Goal: Task Accomplishment & Management: Complete application form

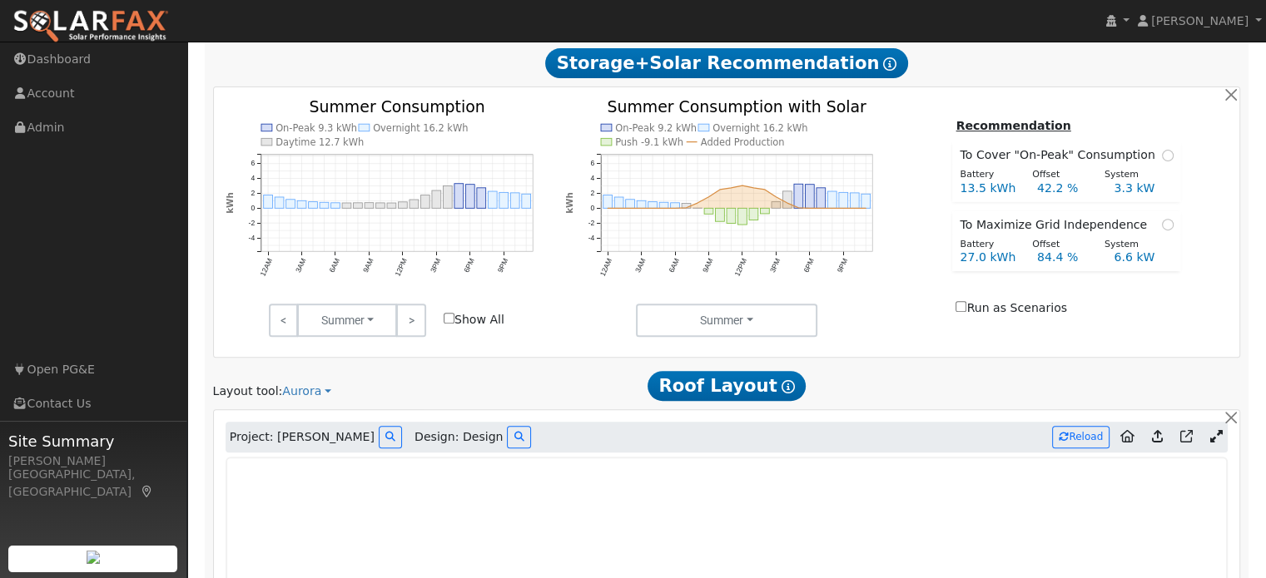
scroll to position [576, 0]
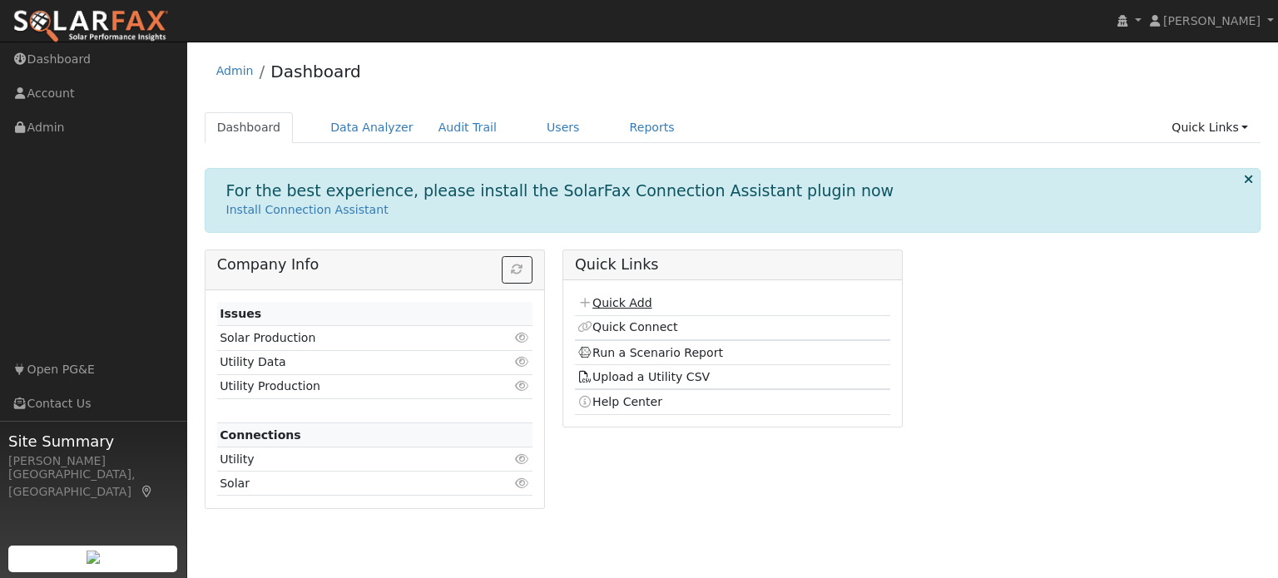
click at [630, 305] on link "Quick Add" at bounding box center [614, 302] width 74 height 13
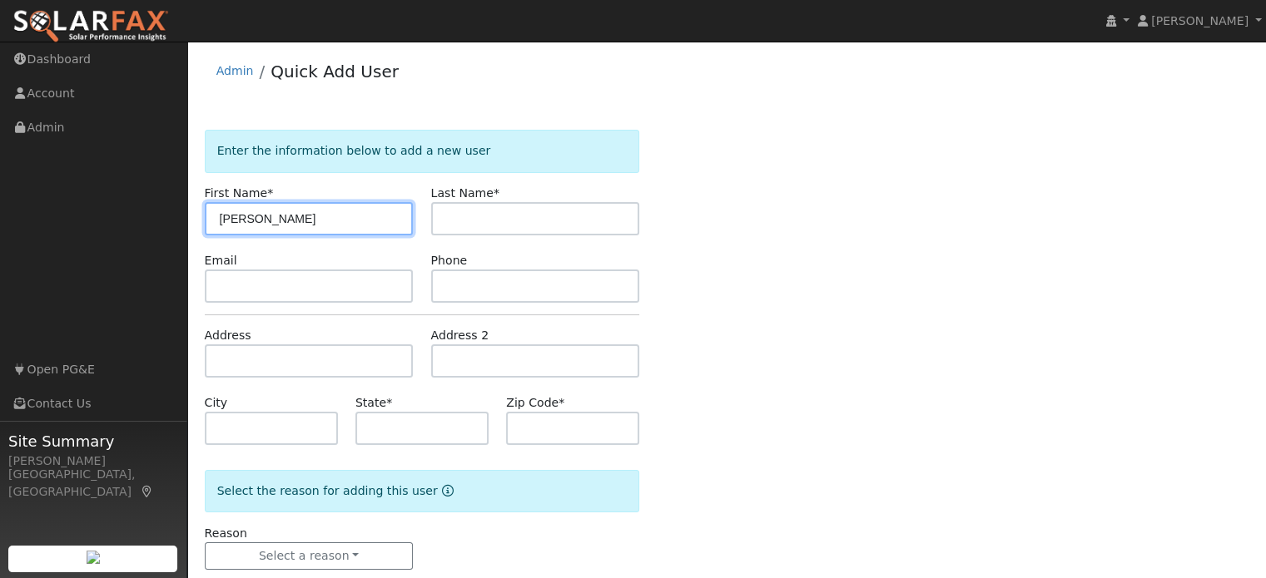
type input "Andy"
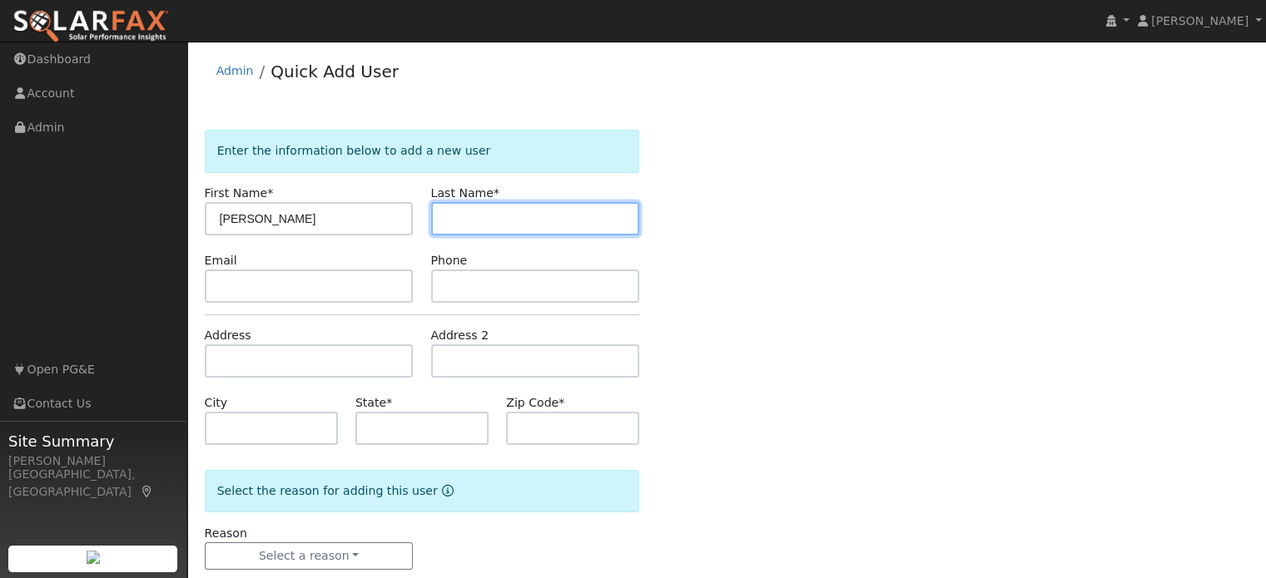
click at [542, 224] on input "text" at bounding box center [535, 218] width 209 height 33
type input "Martinez"
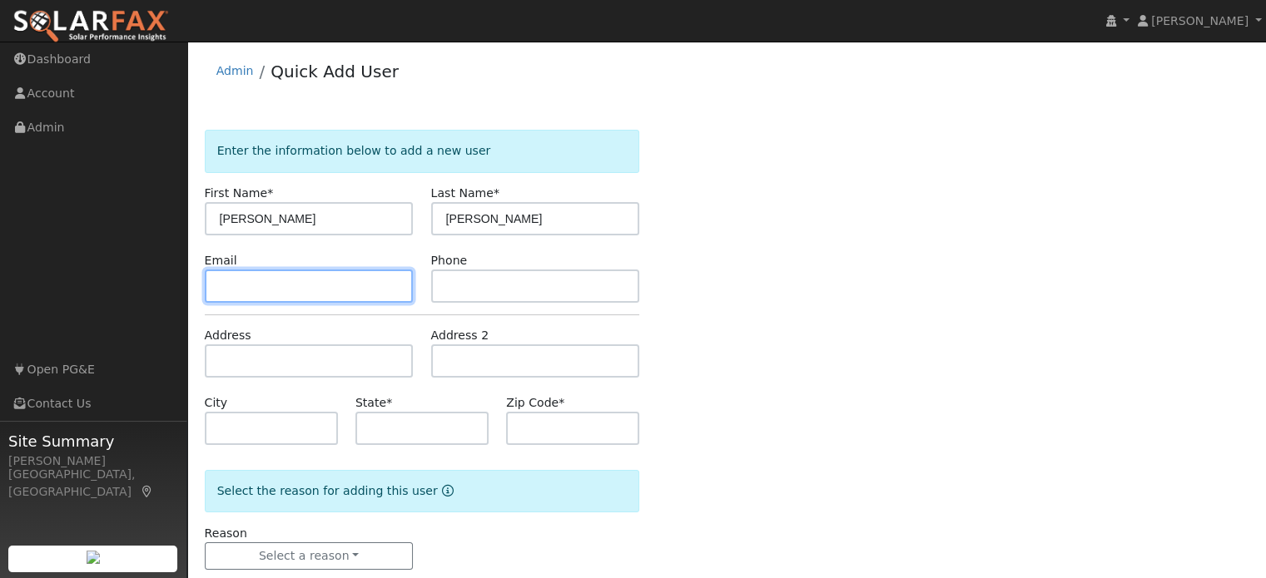
click at [234, 289] on input "text" at bounding box center [309, 286] width 209 height 33
paste input "[PERSON_NAME][EMAIL_ADDRESS][DOMAIN_NAME]"
type input "[PERSON_NAME][EMAIL_ADDRESS][DOMAIN_NAME]"
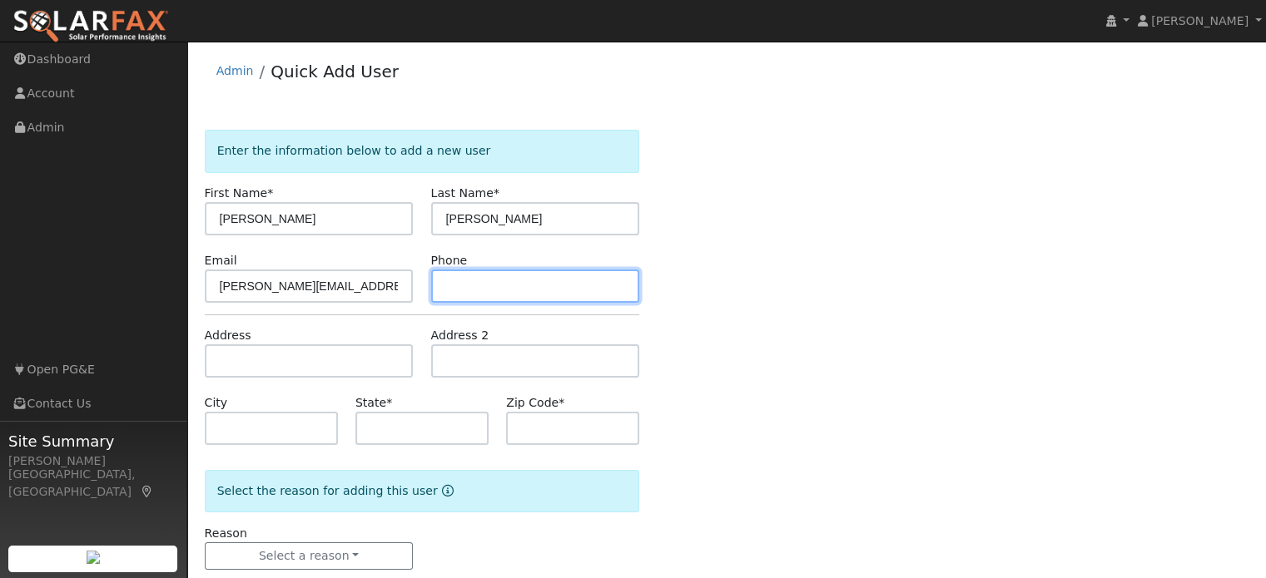
click at [456, 277] on input "text" at bounding box center [535, 286] width 209 height 33
paste input "(530) 491-9227"
type input "(530) 491-9227"
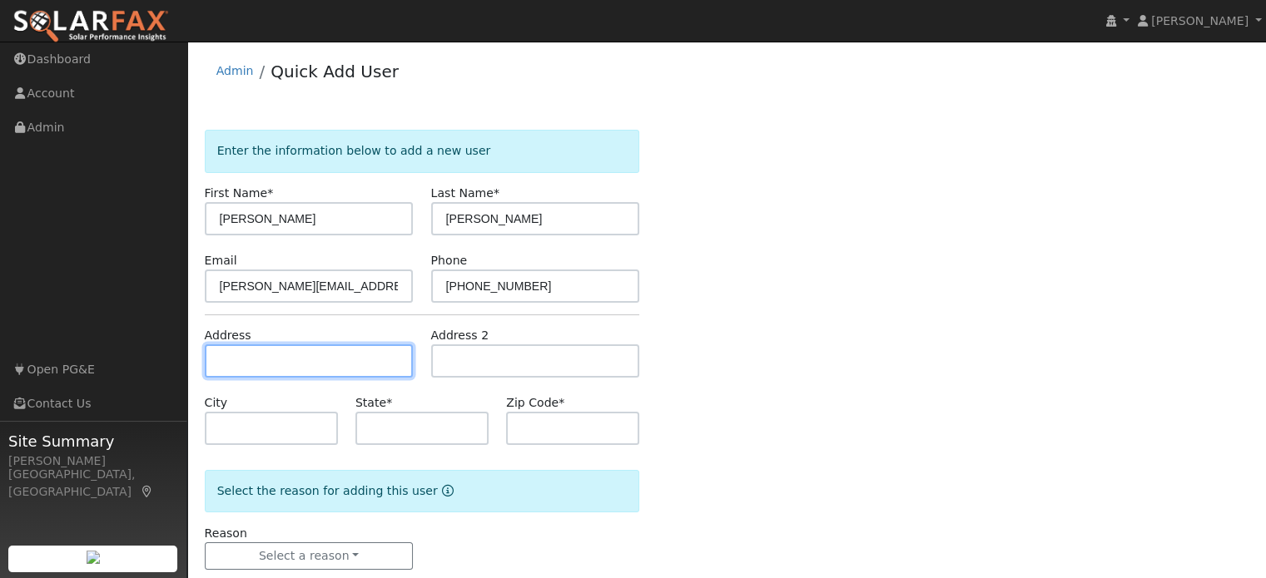
click at [311, 364] on input "text" at bounding box center [309, 360] width 209 height 33
paste input "1186 plumaslinks"
type input "1186 [GEOGRAPHIC_DATA]"
type input "Olivehurst"
type input "CA"
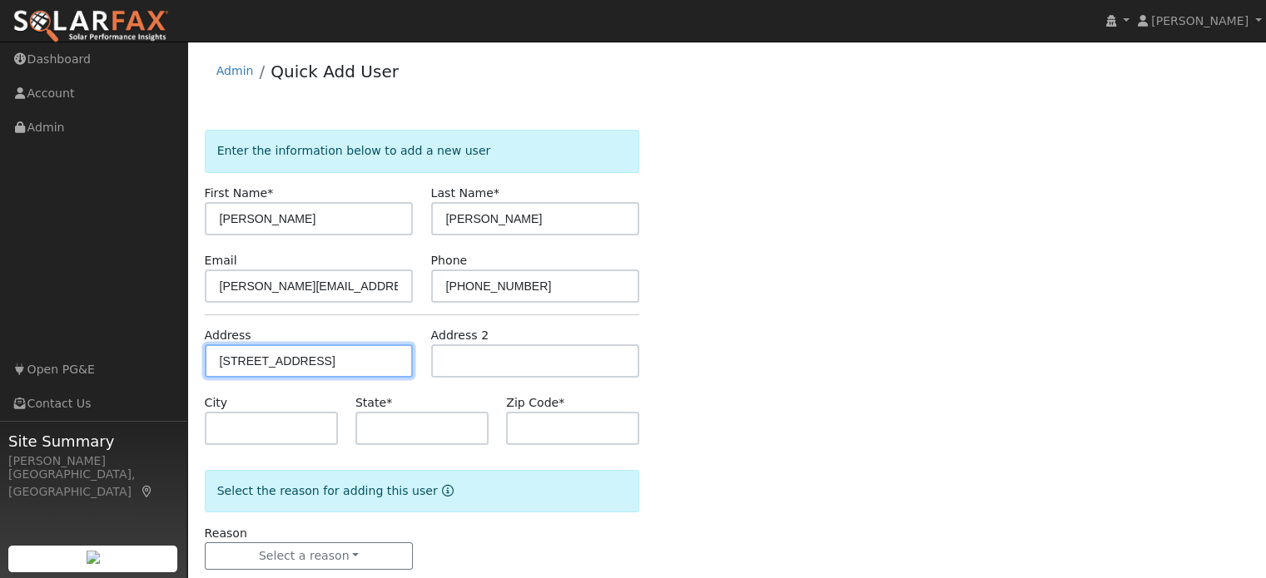
type input "95961"
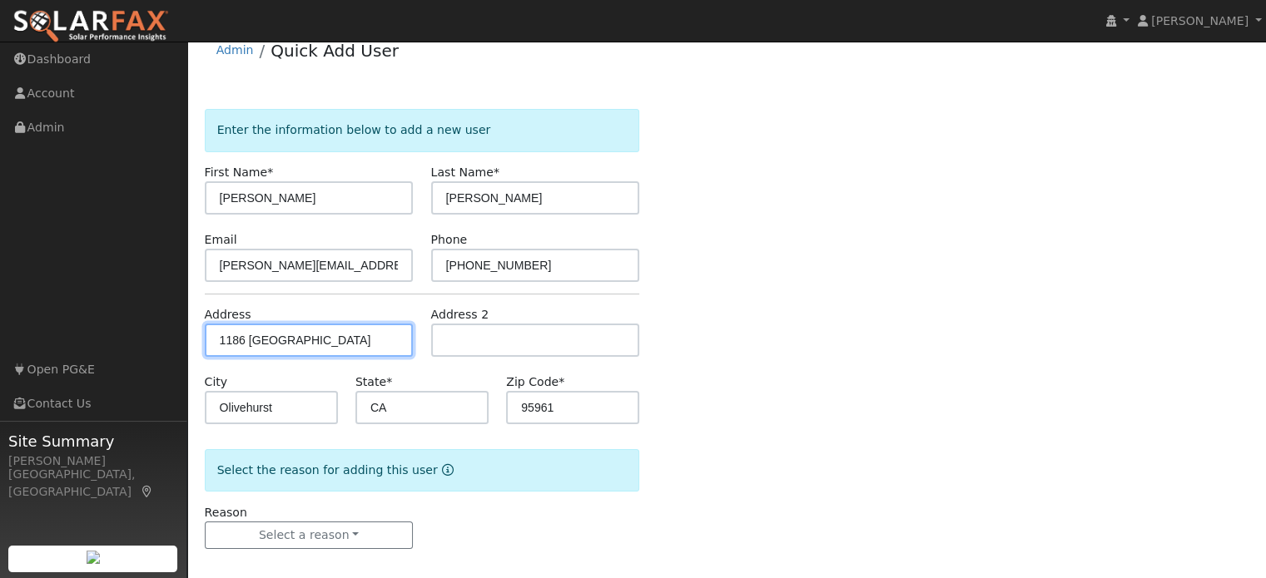
scroll to position [32, 0]
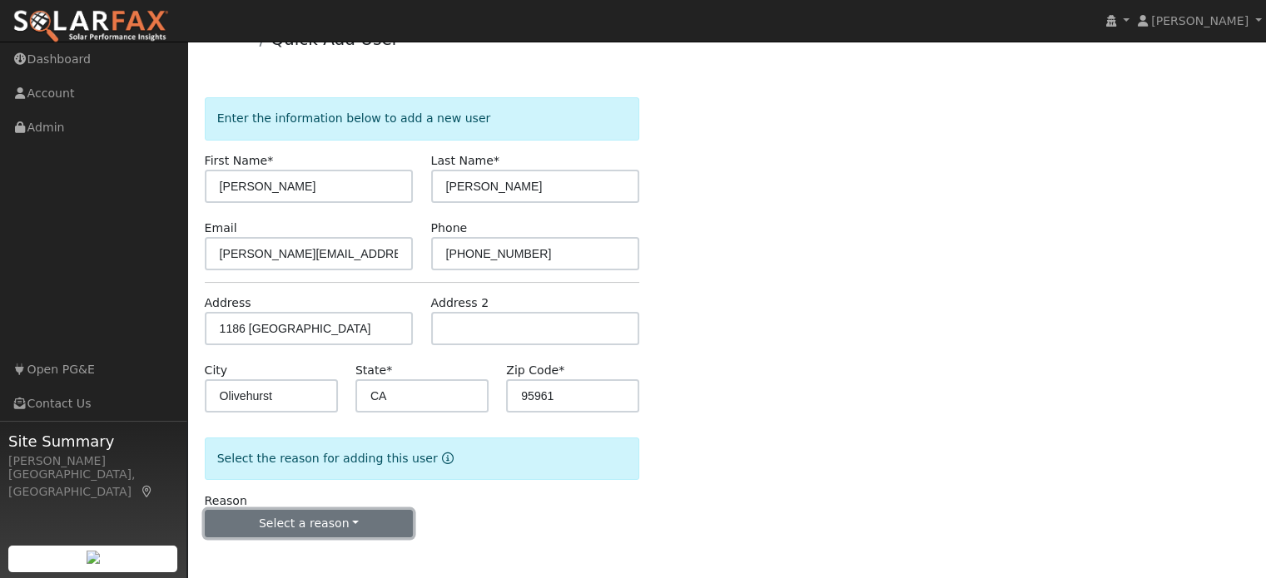
click at [346, 528] on button "Select a reason" at bounding box center [309, 524] width 209 height 28
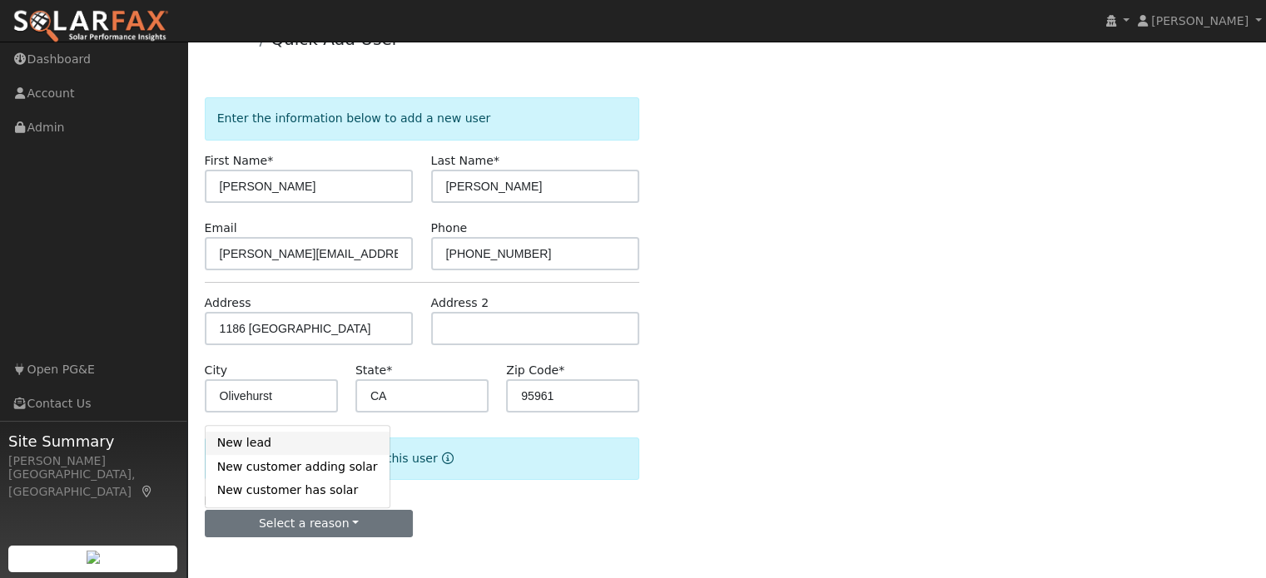
click at [254, 443] on link "New lead" at bounding box center [298, 443] width 184 height 23
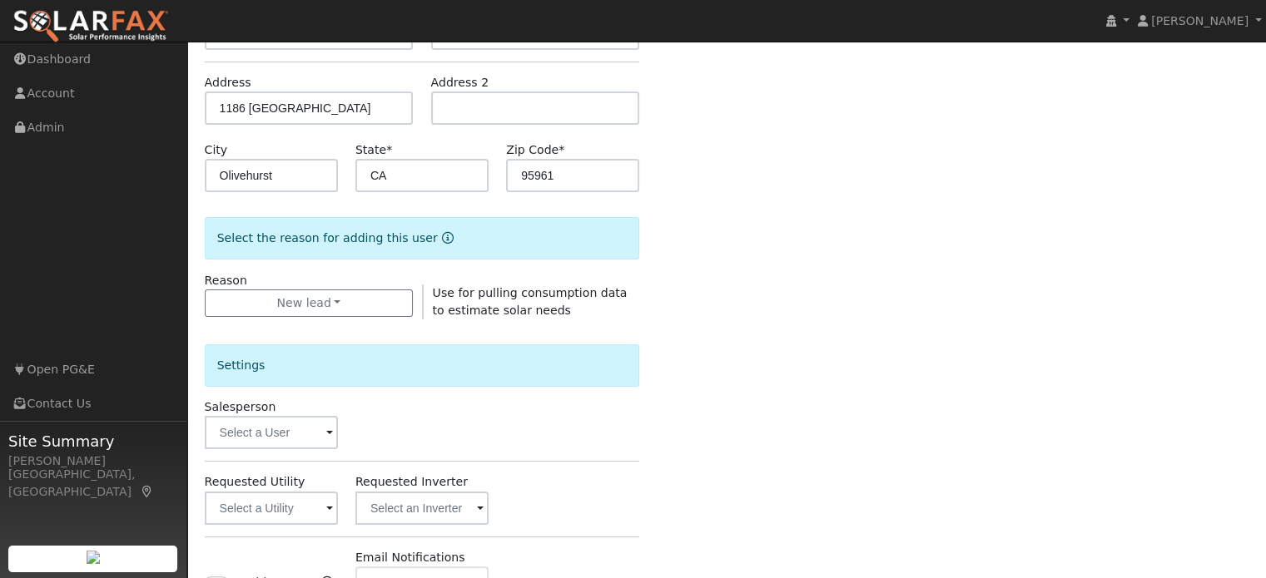
scroll to position [282, 0]
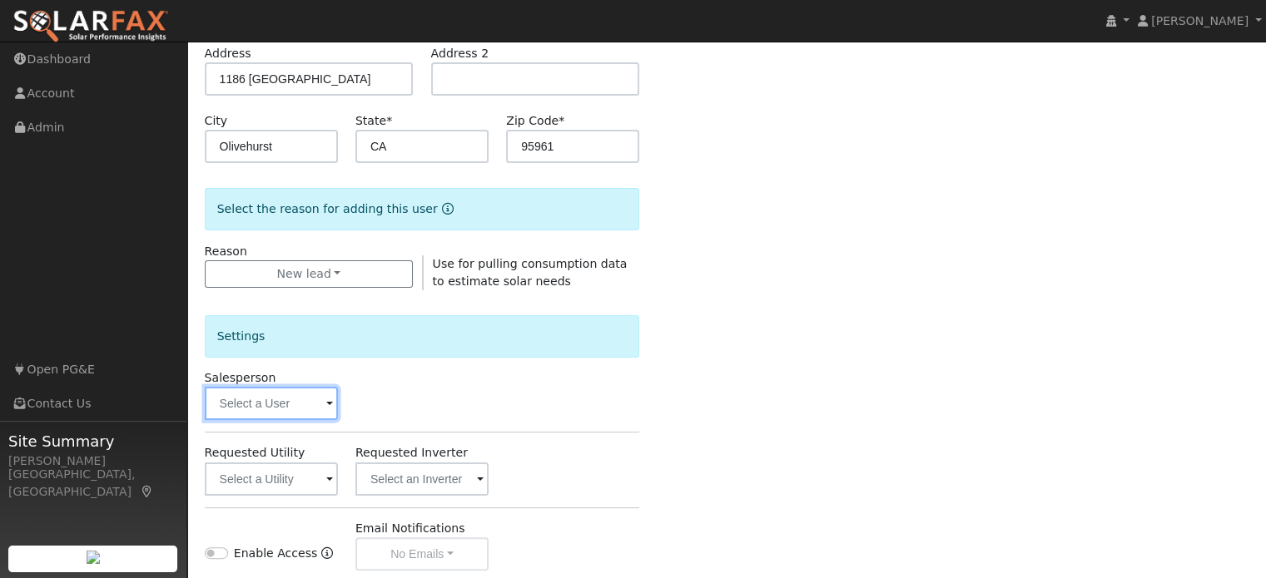
click at [270, 404] on input "text" at bounding box center [271, 403] width 133 height 33
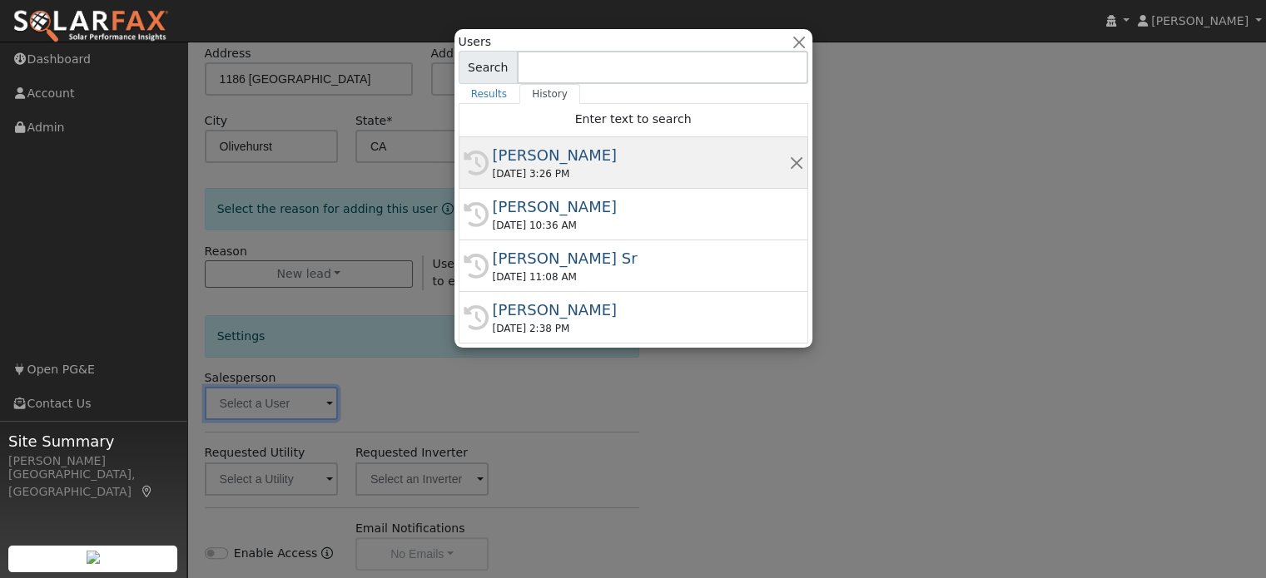
click at [565, 167] on div "10/03/2025 3:26 PM" at bounding box center [641, 173] width 296 height 15
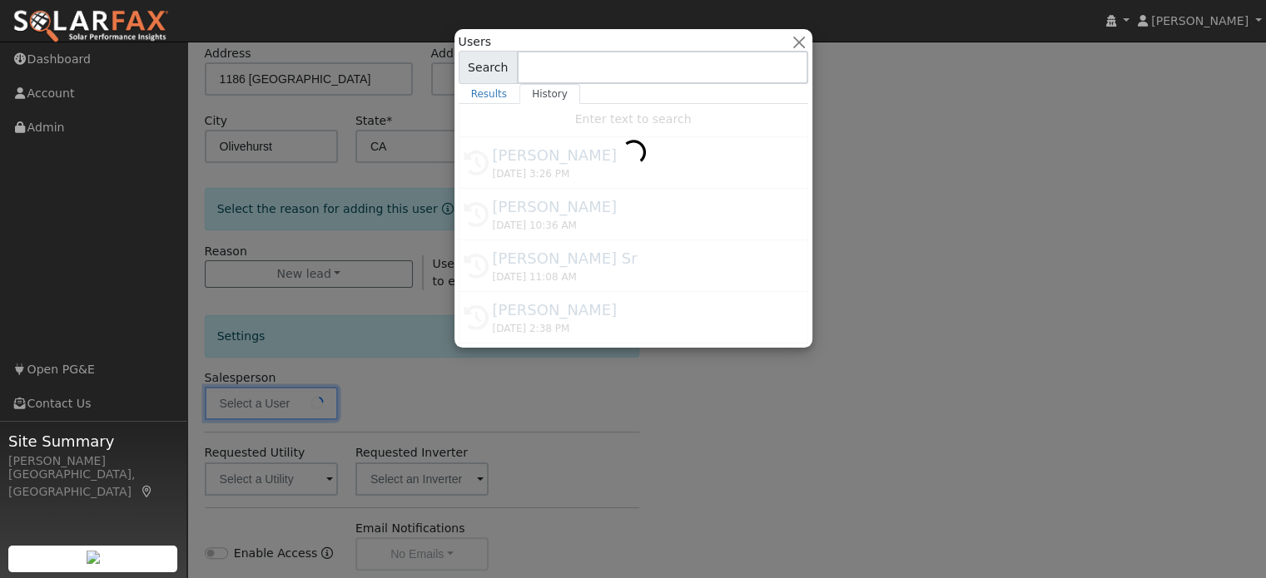
type input "[PERSON_NAME]"
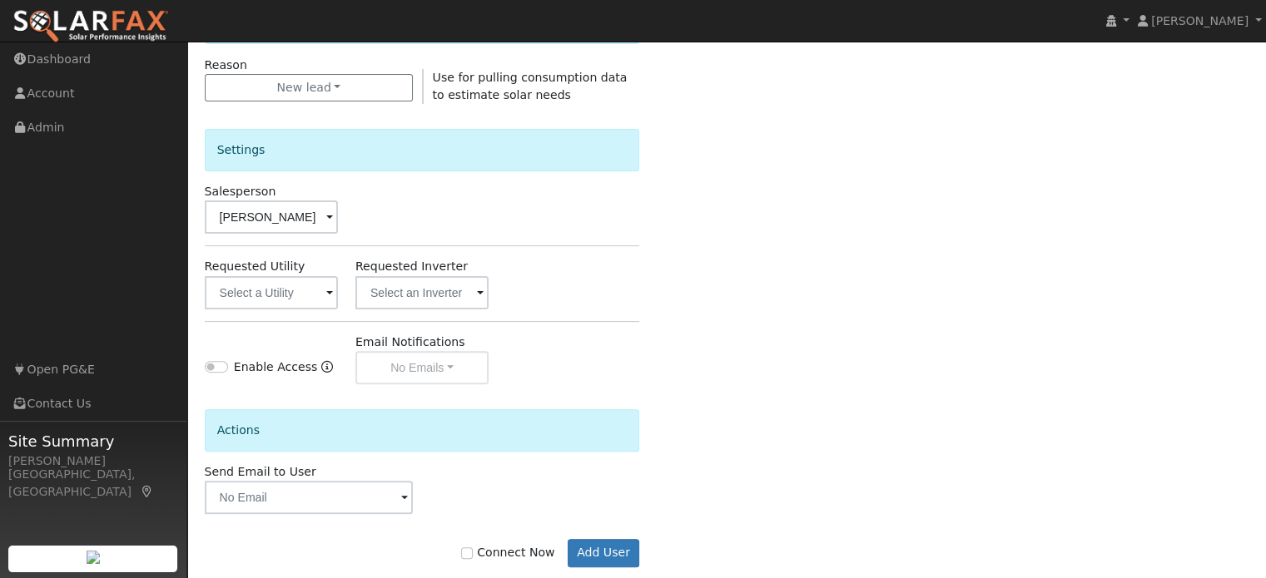
scroll to position [497, 0]
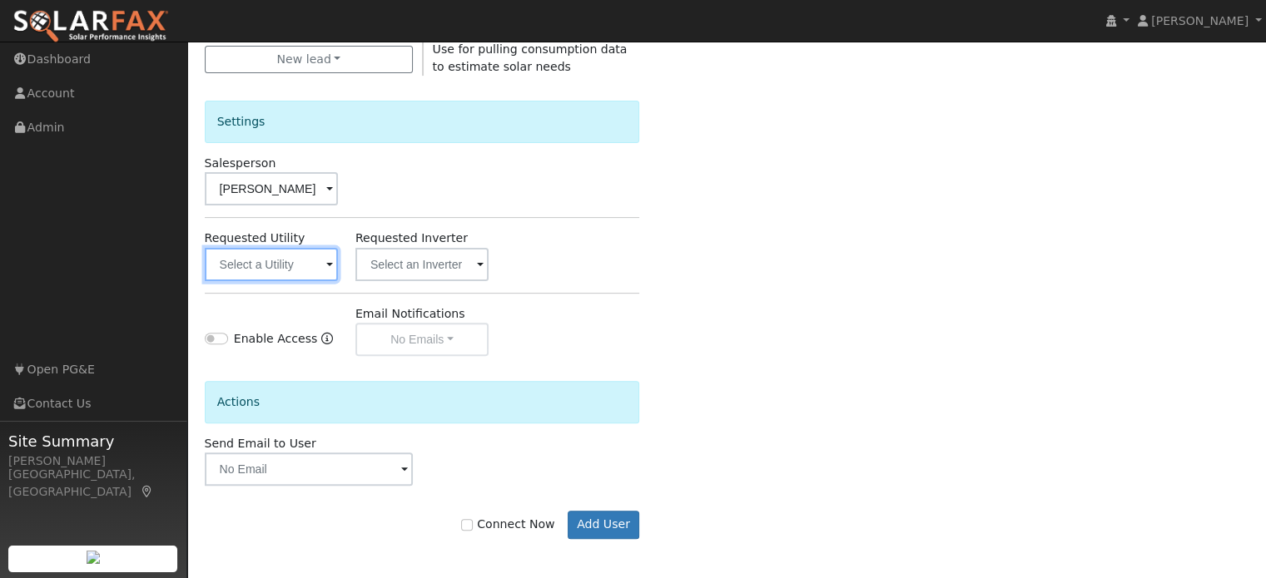
click at [290, 260] on input "text" at bounding box center [271, 264] width 133 height 33
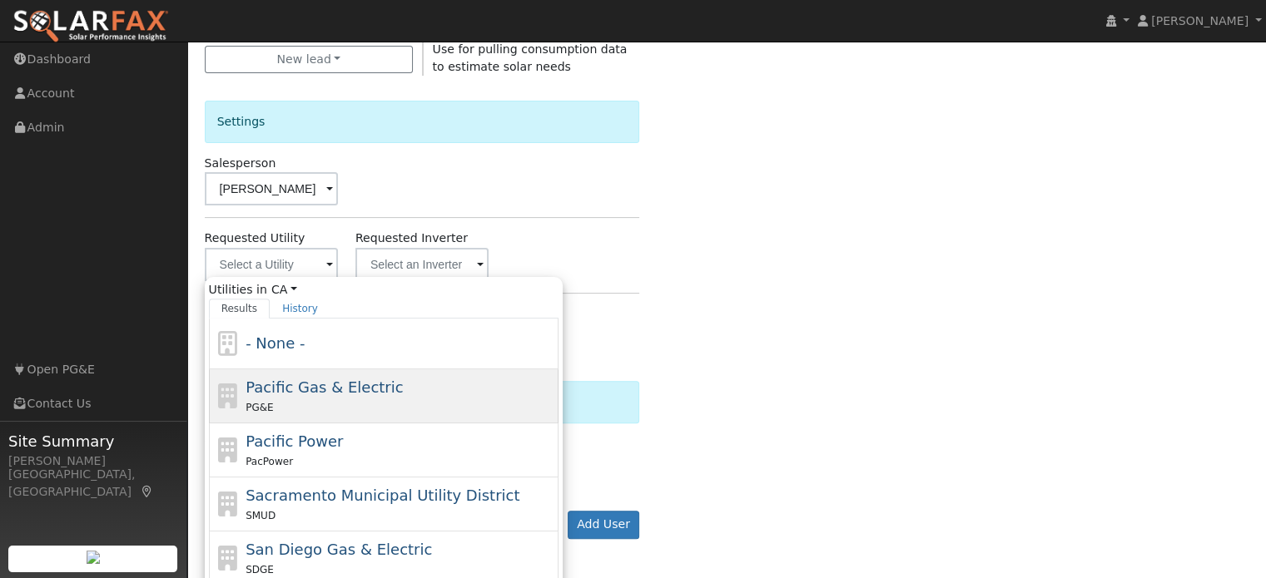
click at [280, 386] on span "Pacific Gas & Electric" at bounding box center [323, 387] width 157 height 17
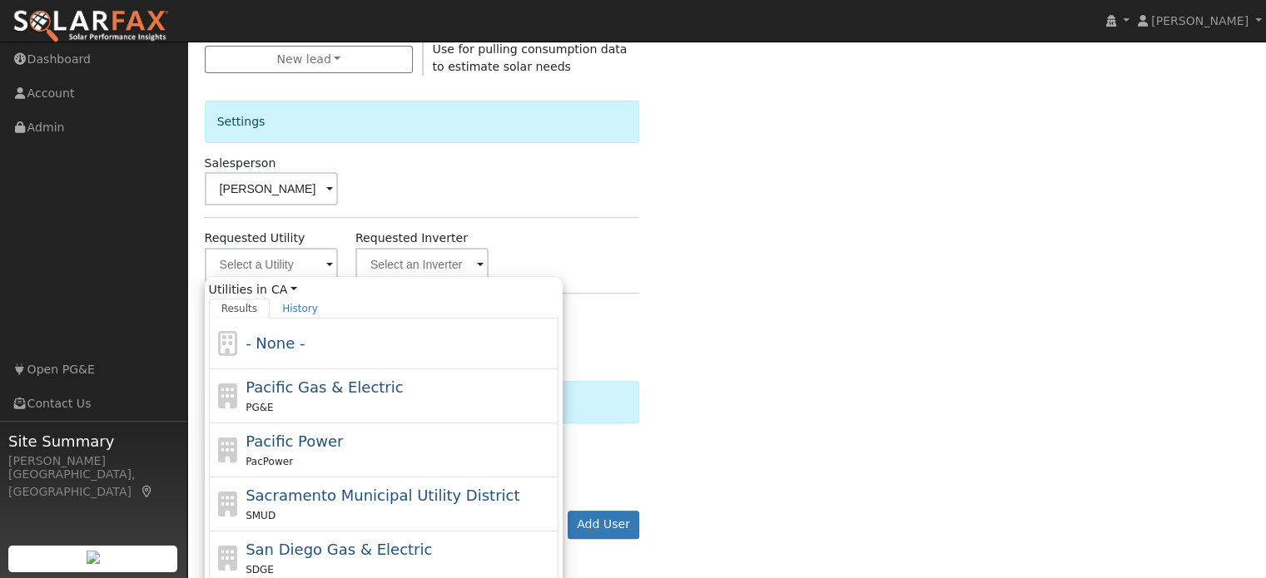
type input "Pacific Gas & Electric"
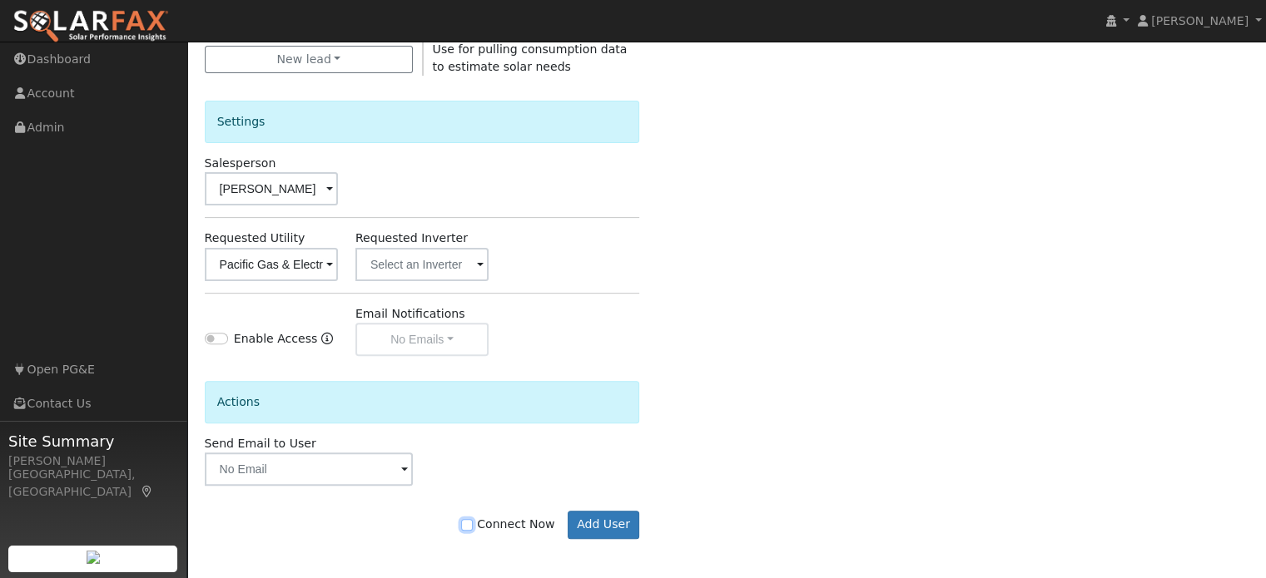
click at [473, 525] on input "Connect Now" at bounding box center [467, 525] width 12 height 12
checkbox input "true"
click at [585, 522] on button "Add User" at bounding box center [603, 525] width 72 height 28
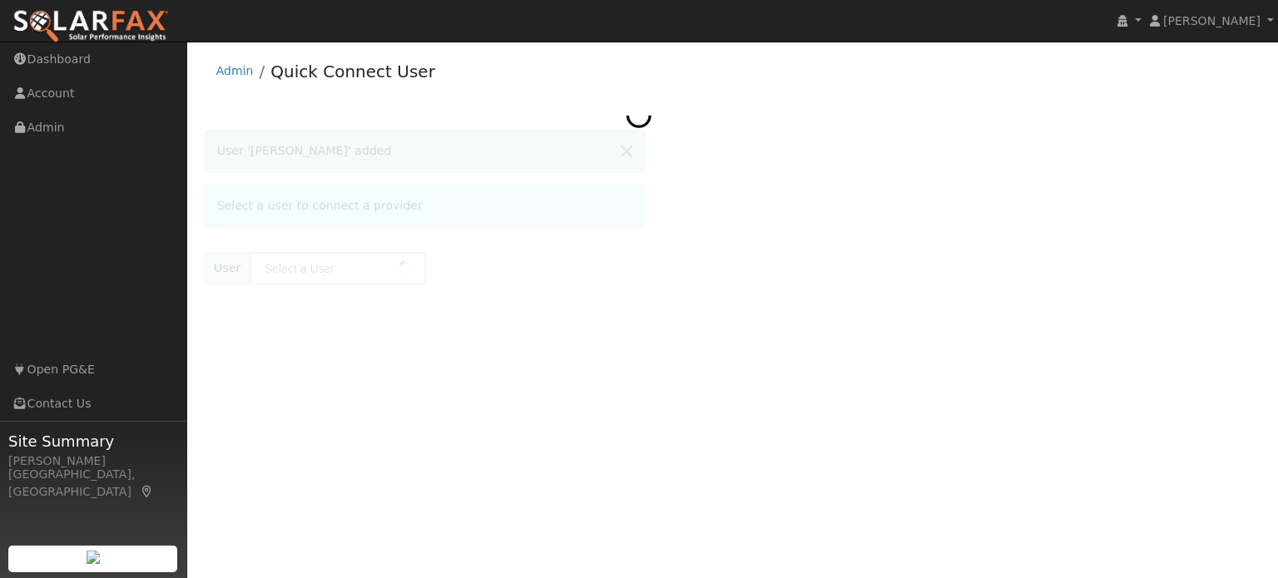
type input "[PERSON_NAME]"
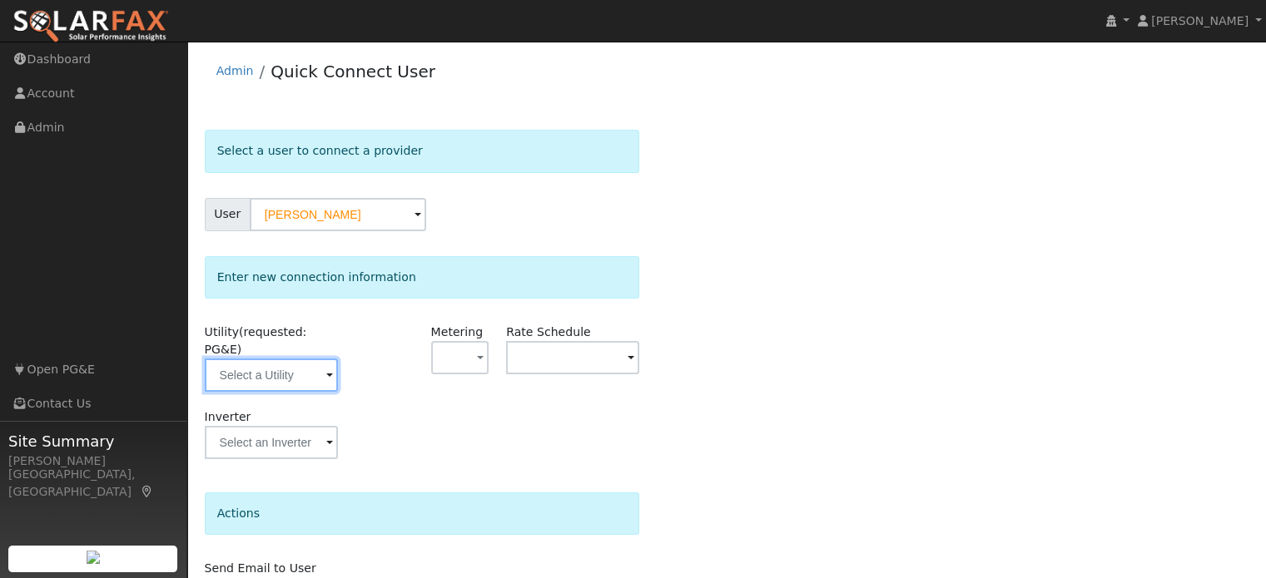
click at [278, 369] on input "text" at bounding box center [271, 375] width 133 height 33
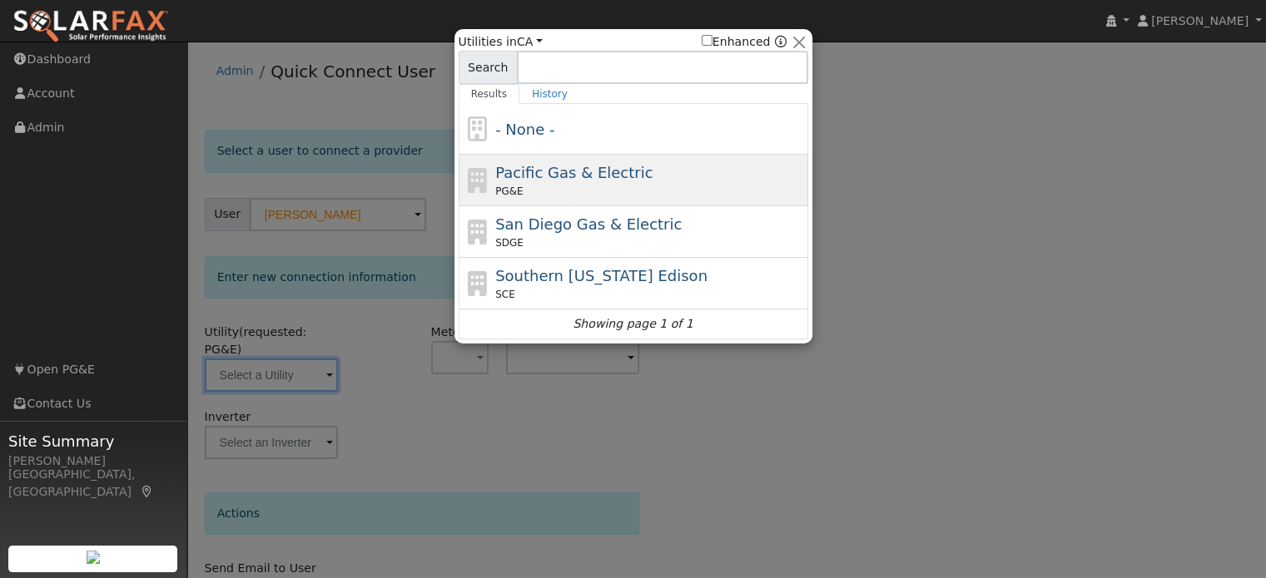
click at [506, 178] on span "Pacific Gas & Electric" at bounding box center [573, 172] width 157 height 17
type input "PG&E"
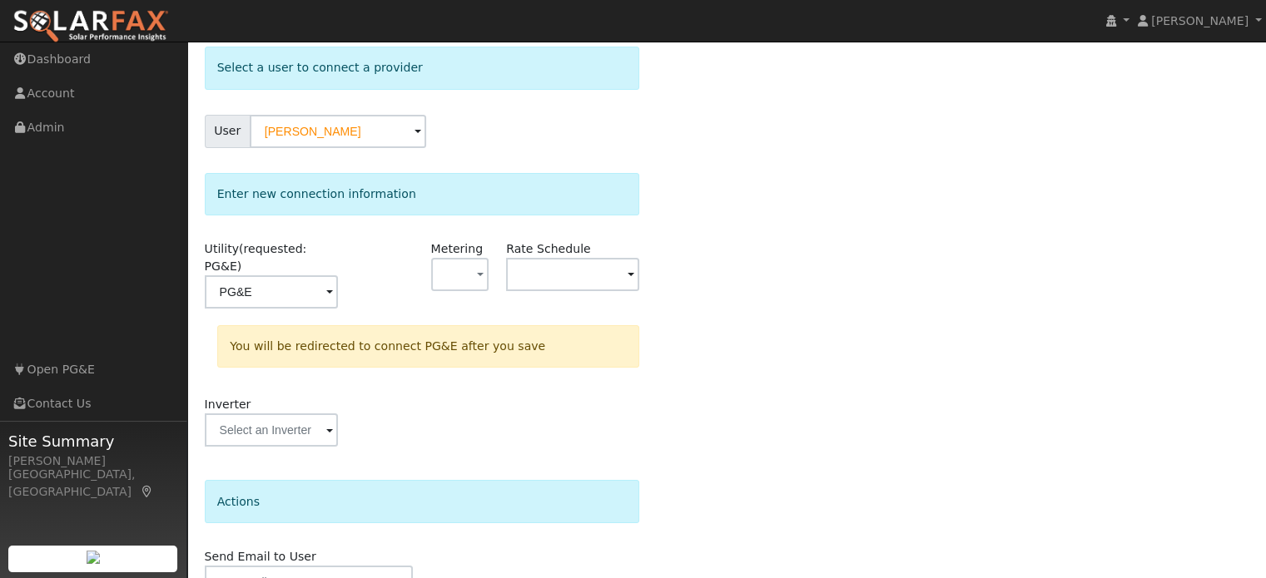
scroll to position [154, 0]
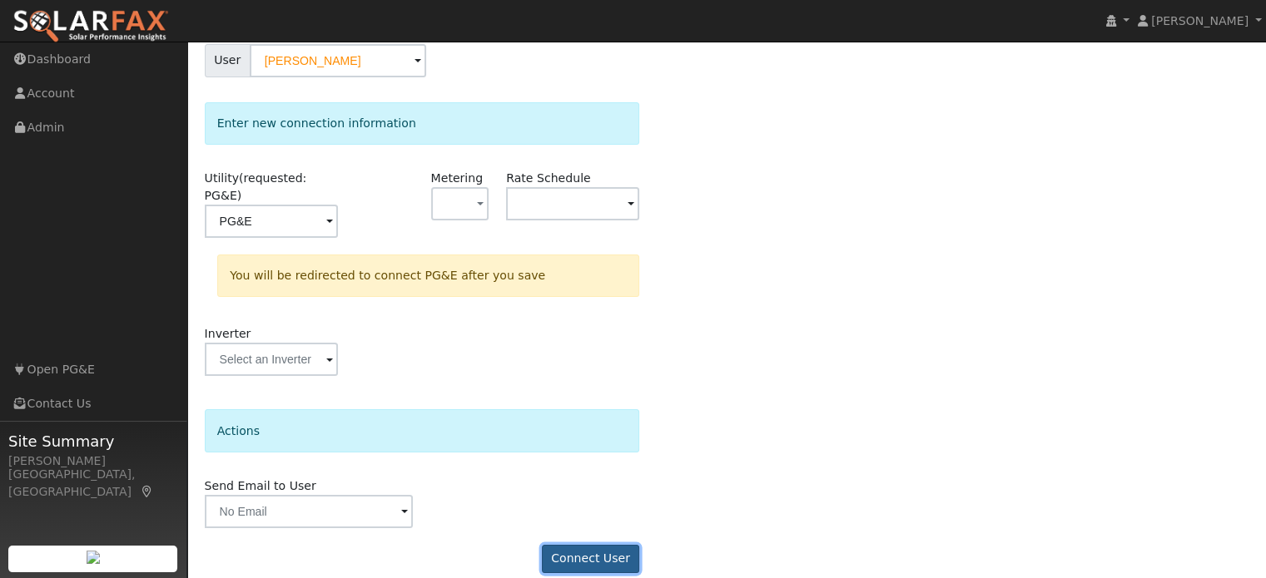
click at [601, 545] on button "Connect User" at bounding box center [591, 559] width 98 height 28
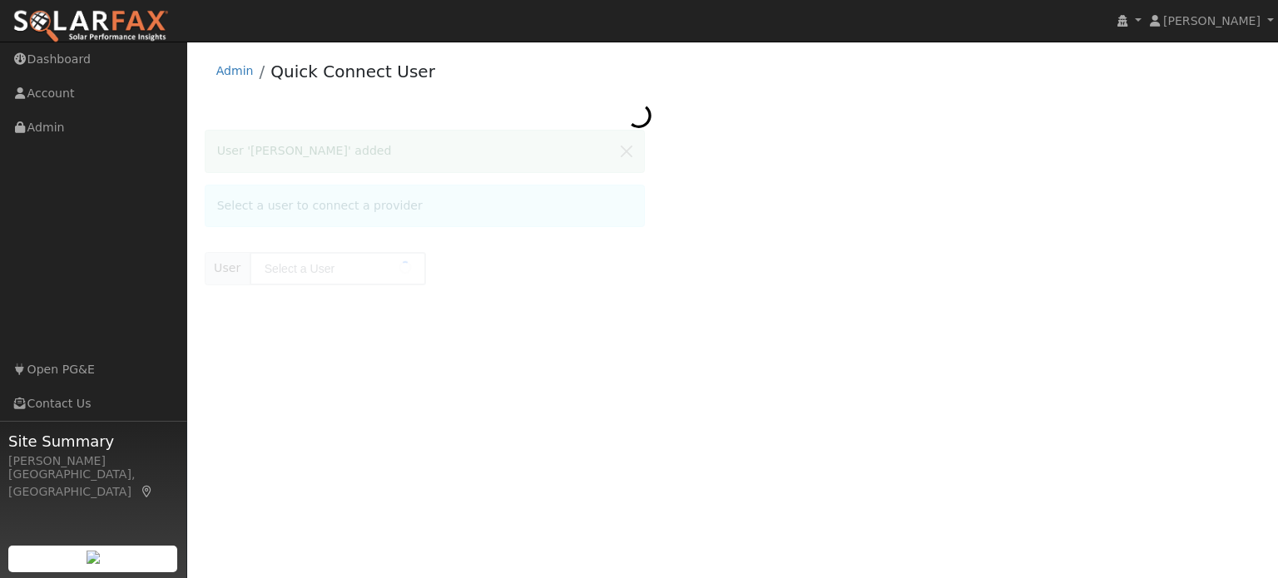
type input "[PERSON_NAME]"
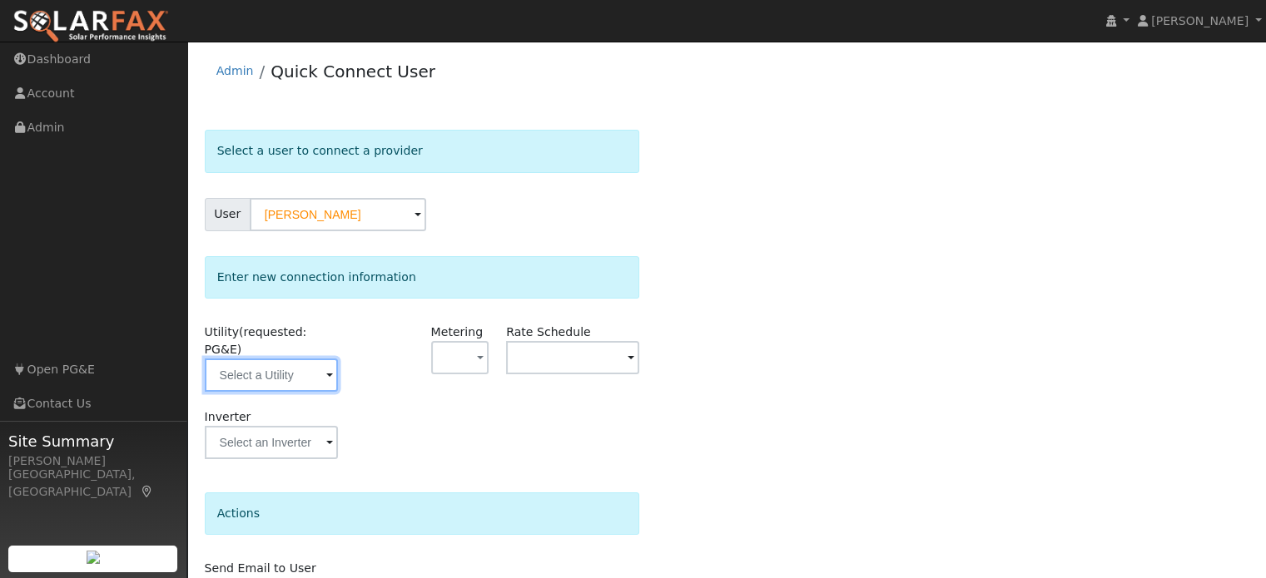
click at [251, 359] on input "text" at bounding box center [271, 375] width 133 height 33
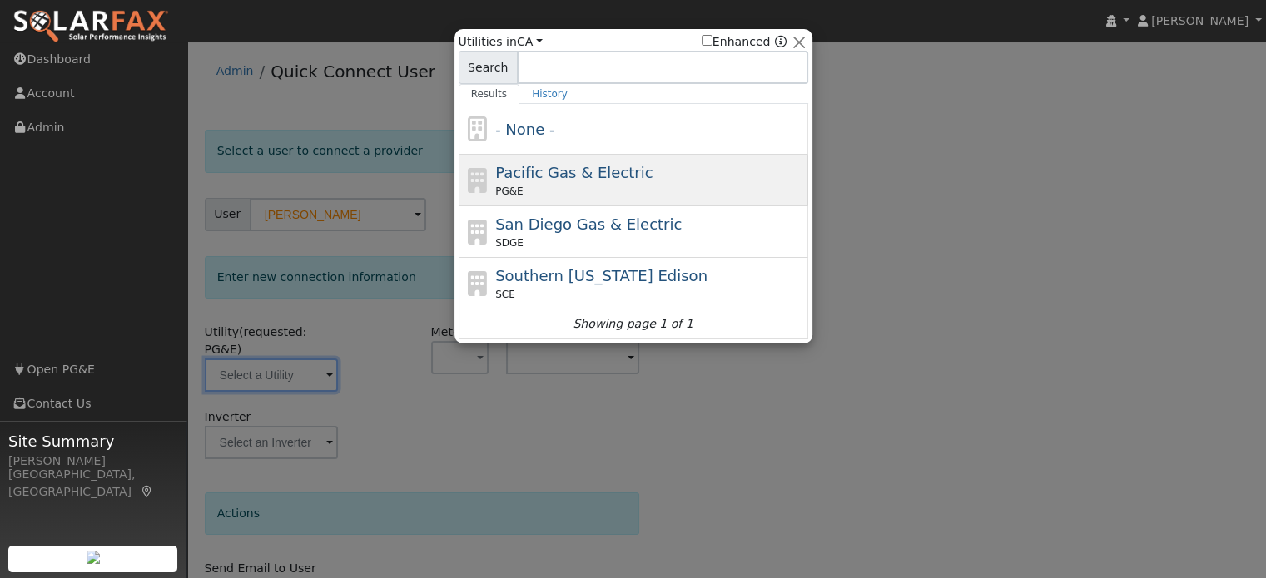
click at [503, 166] on span "Pacific Gas & Electric" at bounding box center [573, 172] width 157 height 17
type input "PG&E"
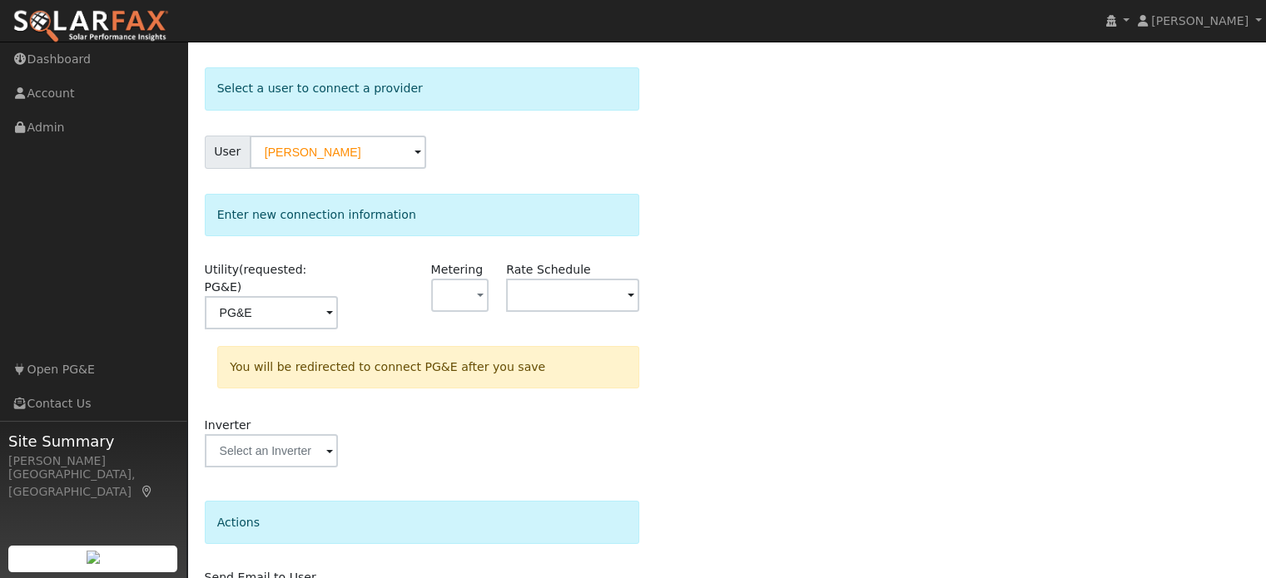
scroll to position [154, 0]
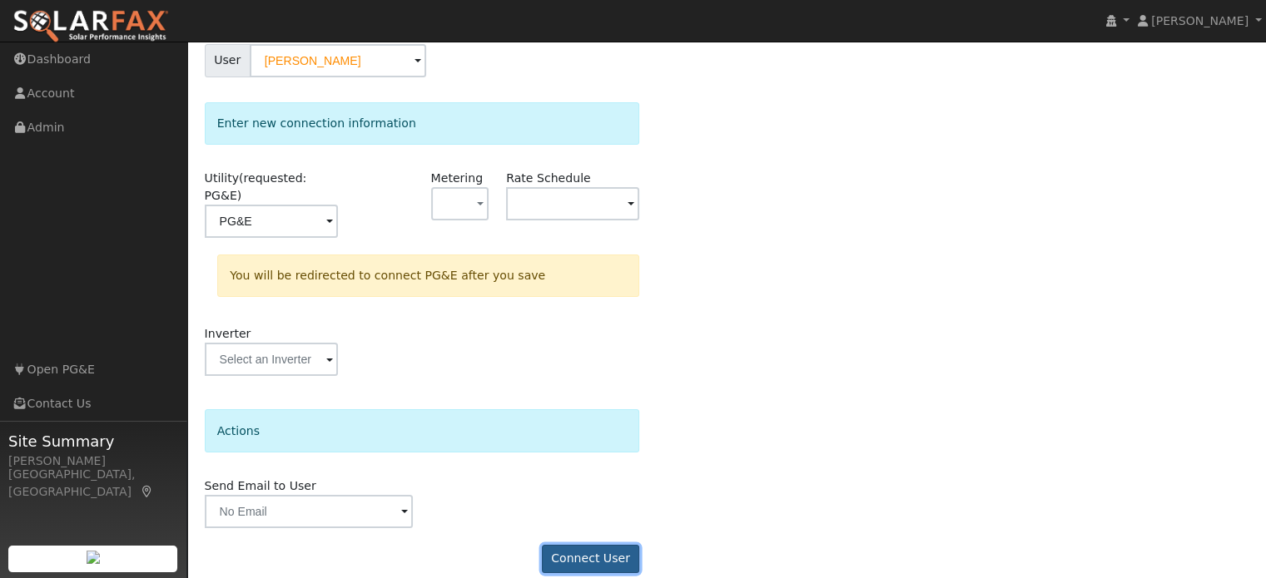
click at [596, 545] on button "Connect User" at bounding box center [591, 559] width 98 height 28
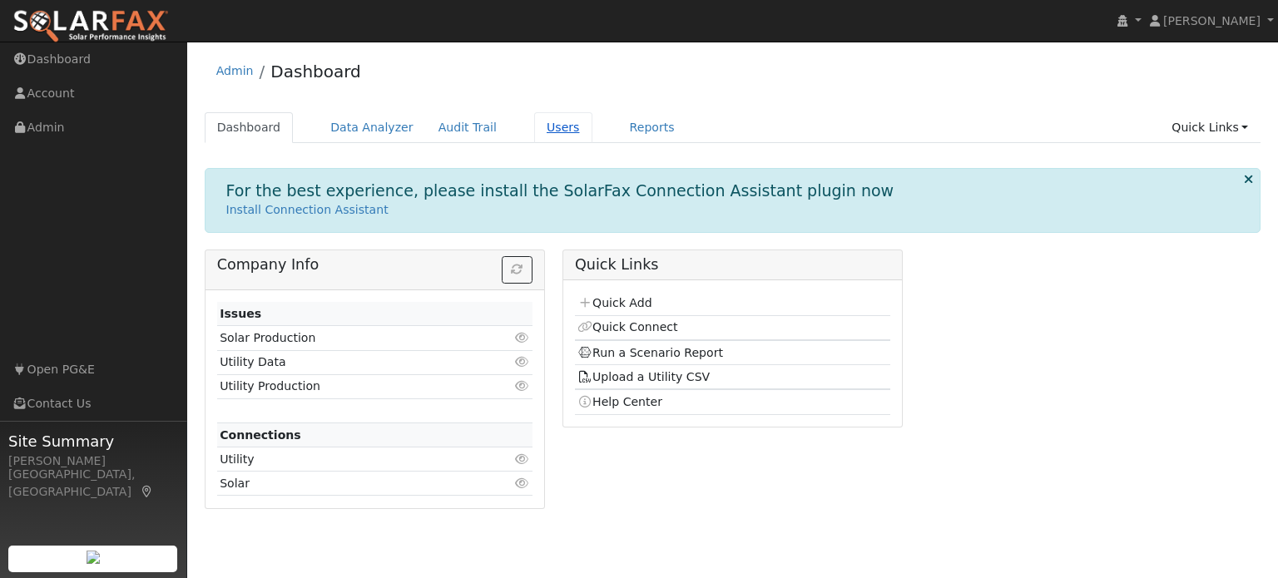
click at [541, 123] on link "Users" at bounding box center [563, 127] width 58 height 31
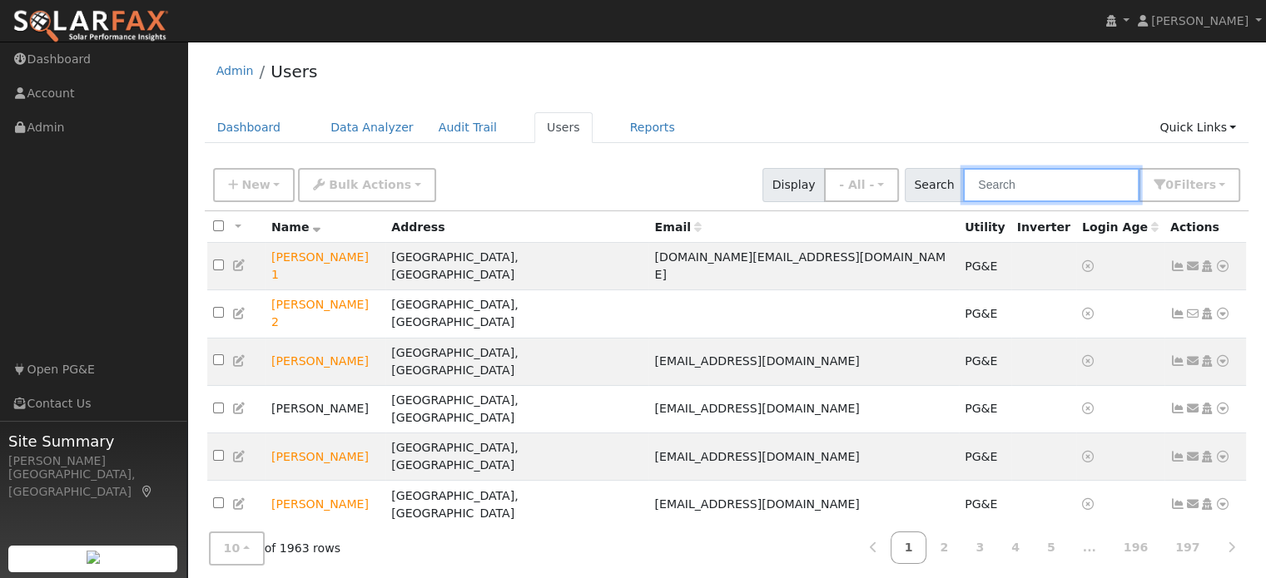
click at [1005, 186] on input "text" at bounding box center [1051, 185] width 176 height 34
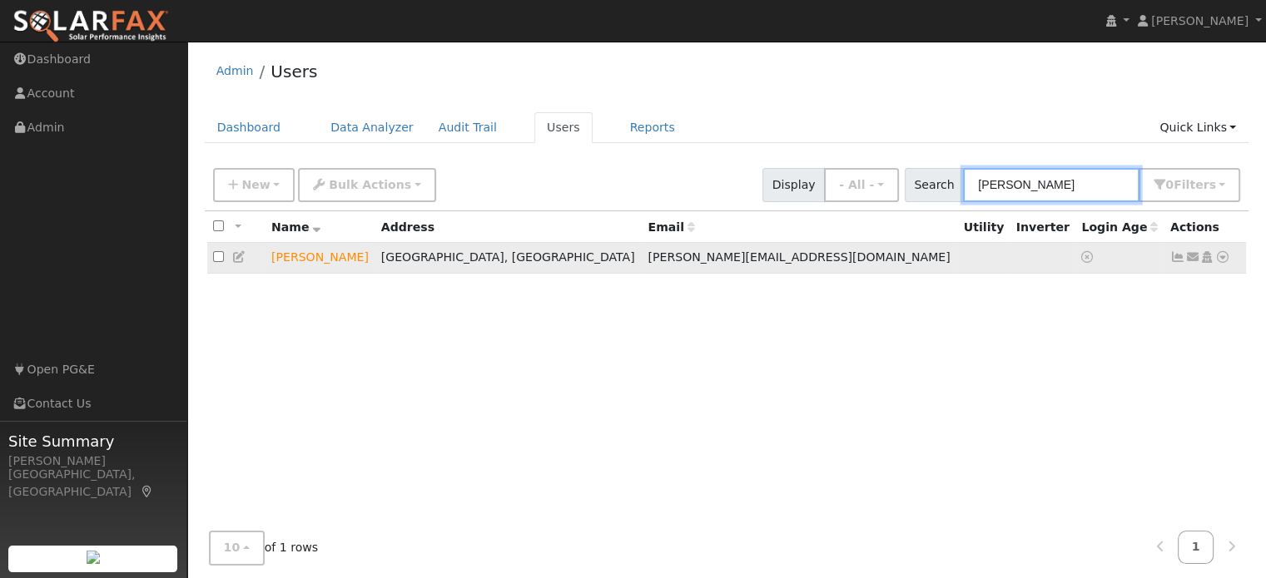
type input "[PERSON_NAME]"
click at [1224, 261] on icon at bounding box center [1222, 257] width 15 height 12
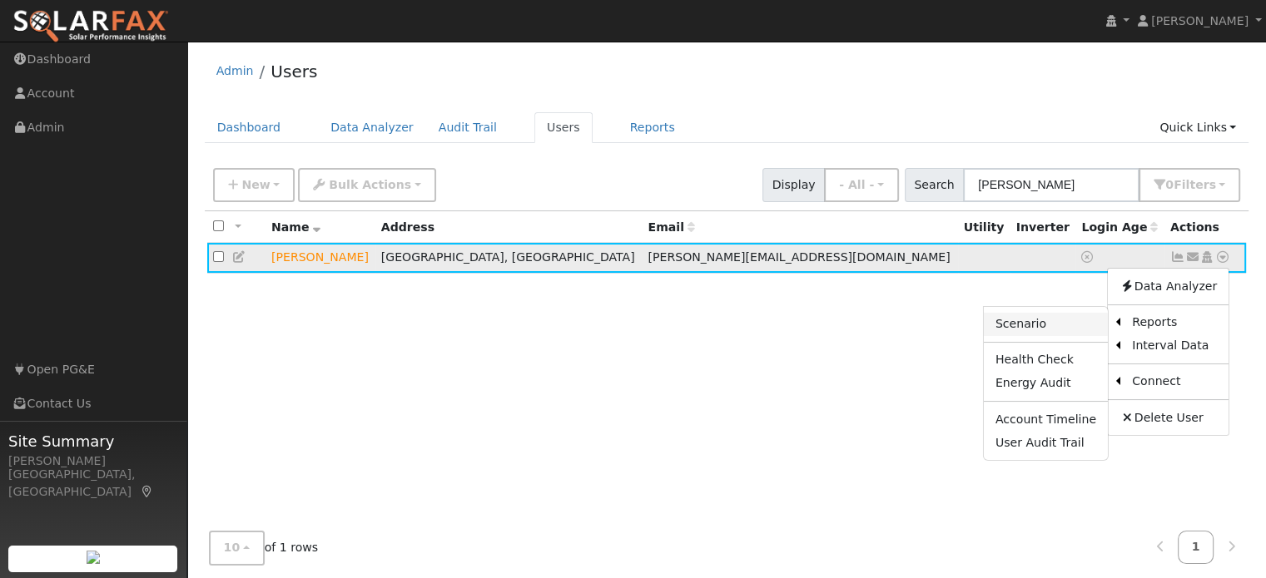
click at [1045, 323] on link "Scenario" at bounding box center [1045, 324] width 124 height 23
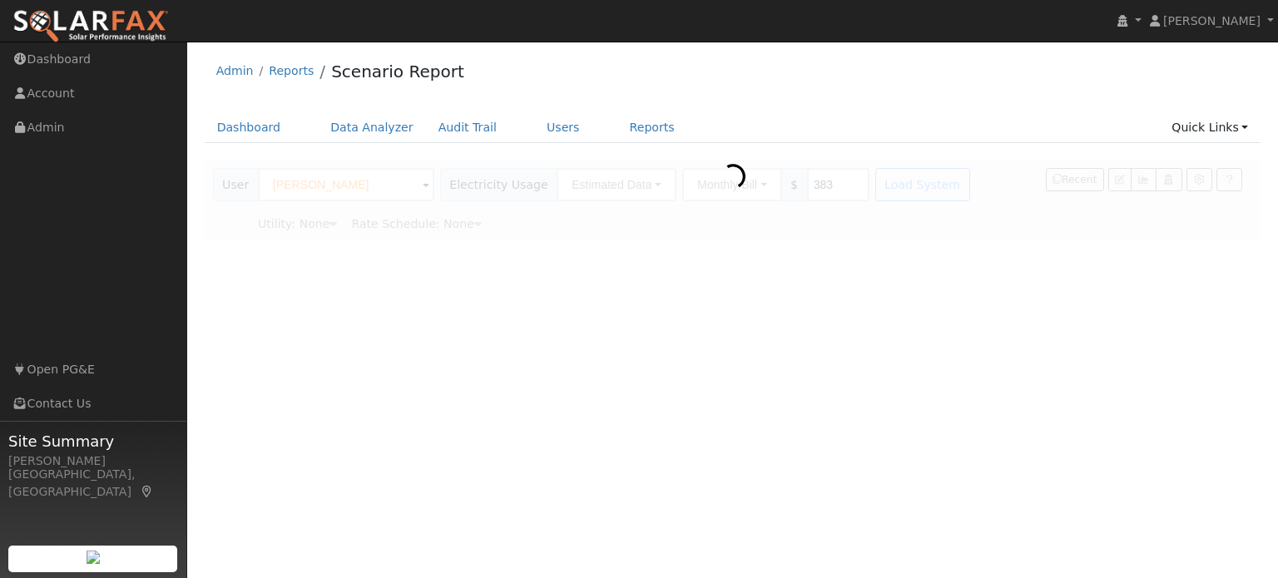
type input "Pacific Gas & Electric"
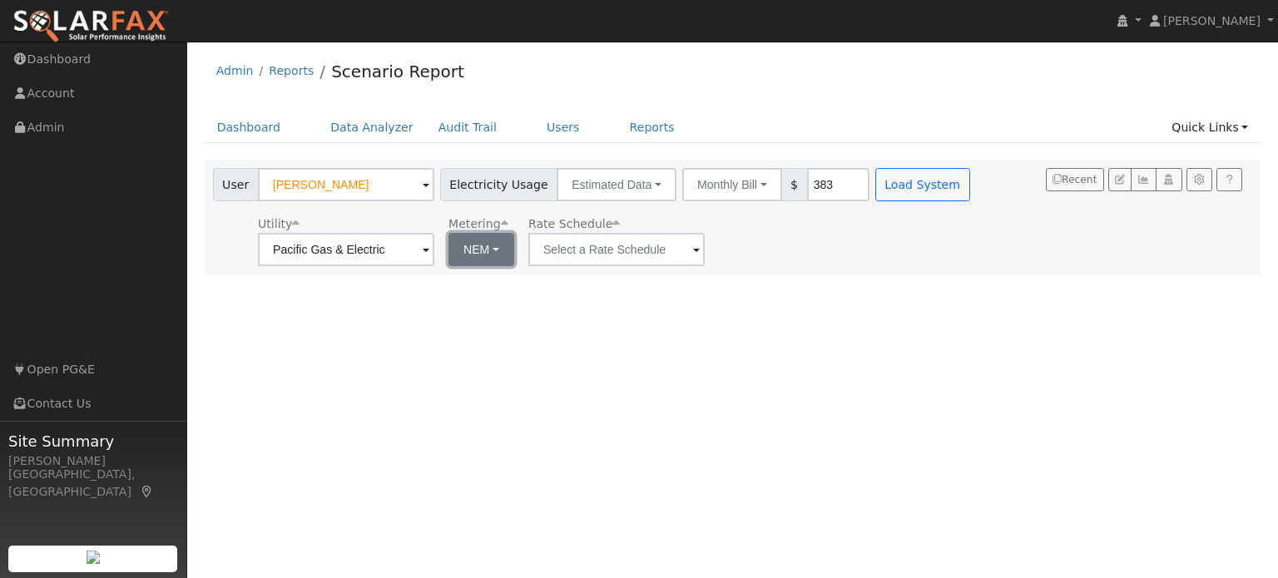
click at [486, 256] on button "NEM" at bounding box center [481, 249] width 66 height 33
click at [483, 309] on link "NBT" at bounding box center [506, 310] width 116 height 23
type input "E-ELEC"
click at [817, 186] on input "383" at bounding box center [838, 184] width 62 height 33
click at [821, 366] on div "User Profile First name Last name Email Email Notifications No Emails No Emails…" at bounding box center [732, 310] width 1091 height 537
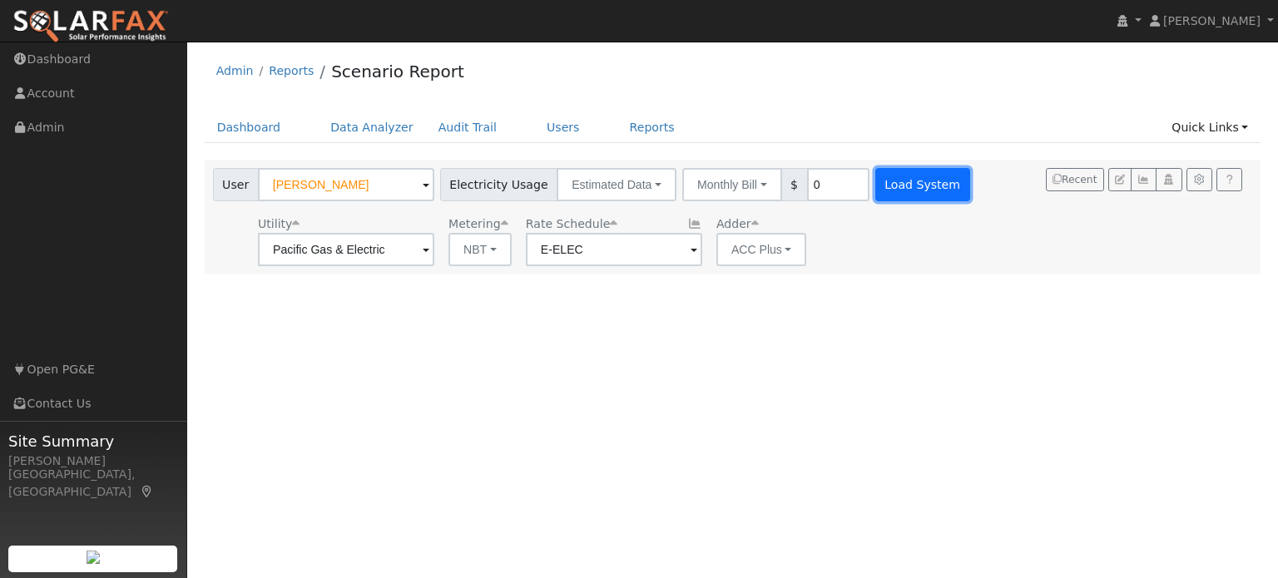
click at [909, 192] on button "Load System" at bounding box center [922, 184] width 95 height 33
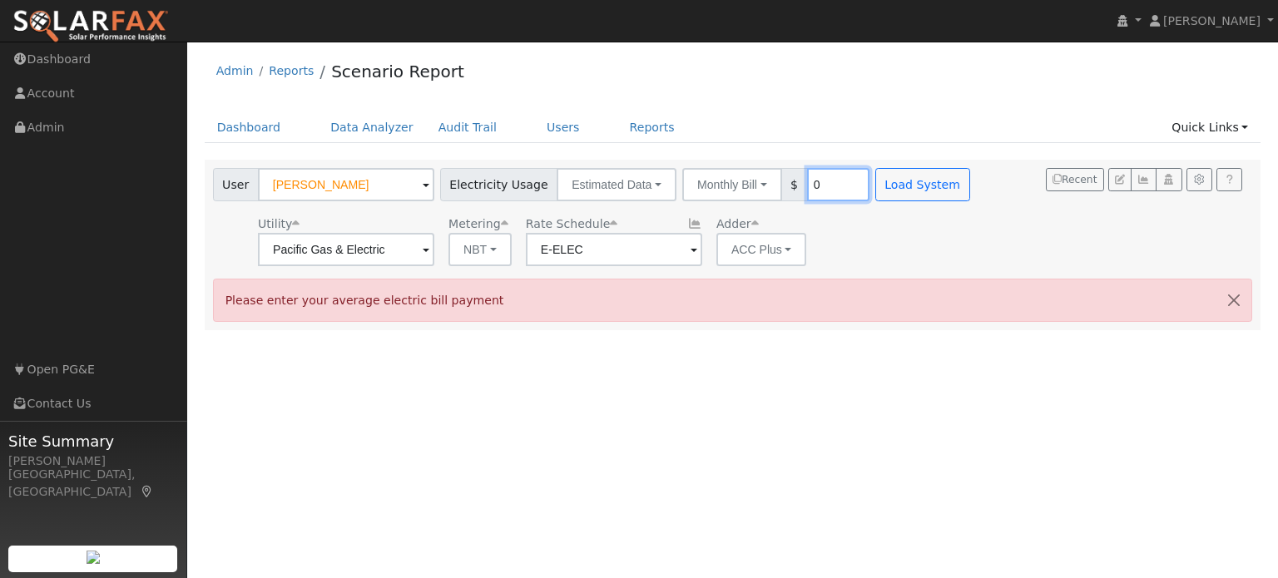
click at [807, 188] on input "0" at bounding box center [838, 184] width 62 height 33
click at [901, 192] on button "Load System" at bounding box center [922, 184] width 95 height 33
click at [781, 184] on span "$" at bounding box center [794, 184] width 27 height 33
click at [807, 182] on input "0" at bounding box center [838, 184] width 62 height 33
type input "1"
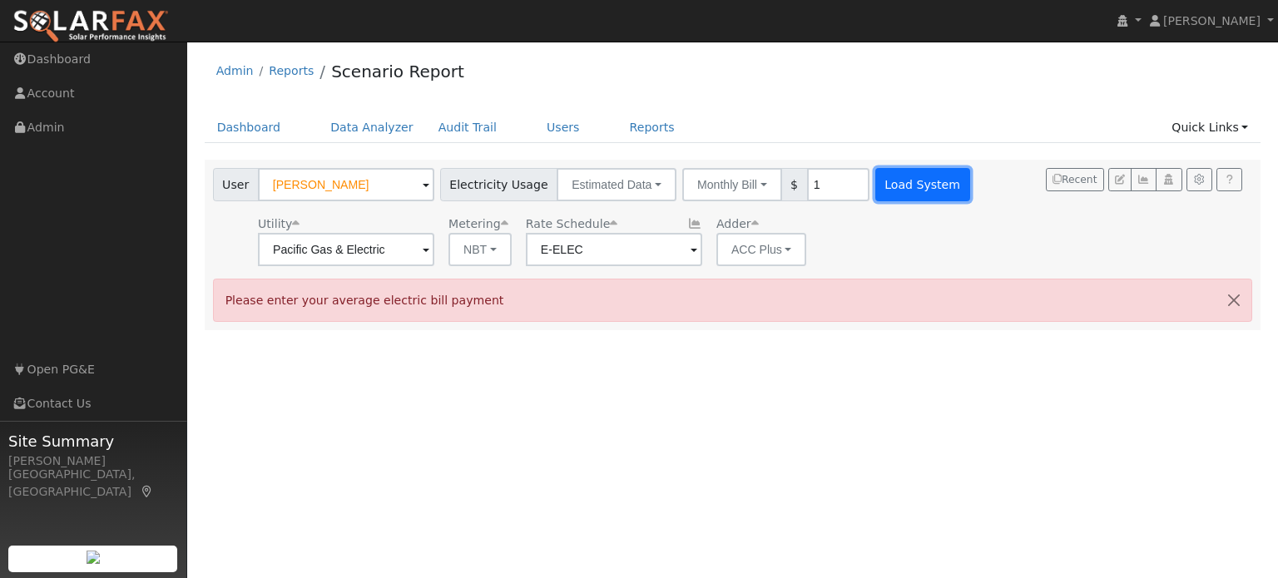
click at [898, 185] on button "Load System" at bounding box center [922, 184] width 95 height 33
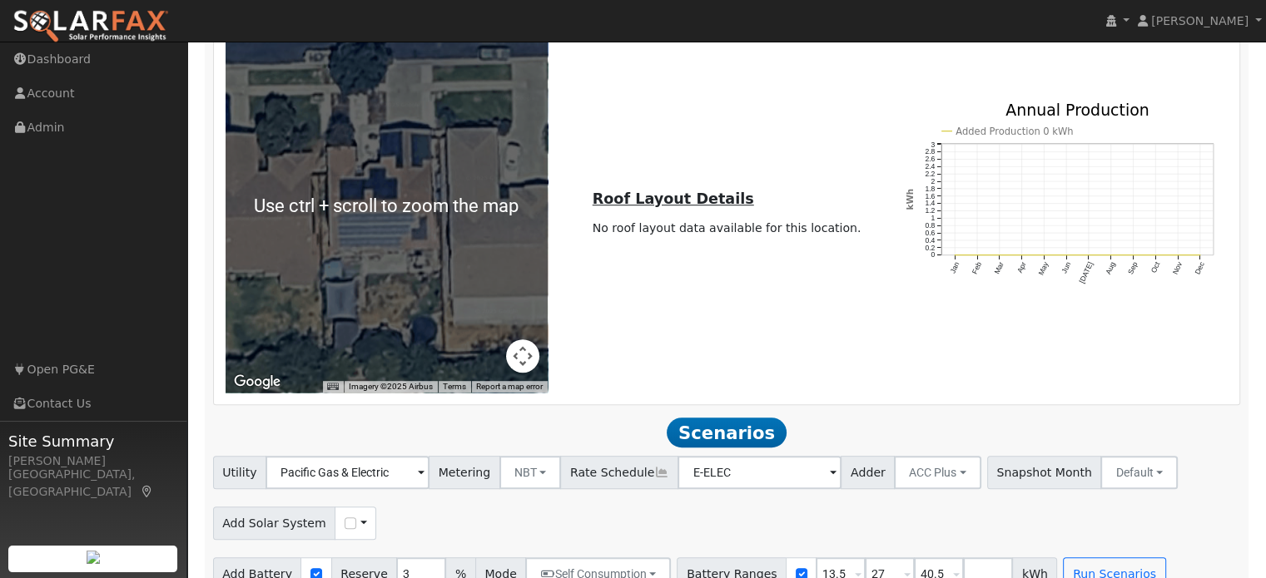
scroll to position [1007, 0]
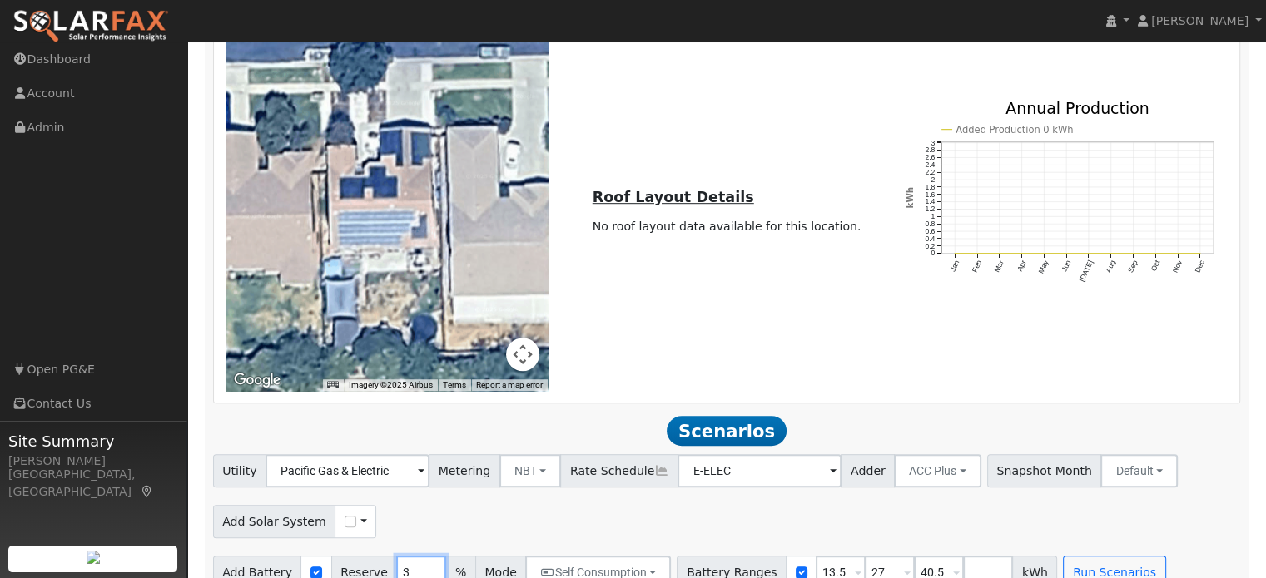
click at [396, 556] on input "3" at bounding box center [421, 572] width 50 height 33
type input "10"
click at [596, 499] on div "Add Solar System Use CSV Data" at bounding box center [726, 518] width 1033 height 39
click at [1063, 556] on button "Run Scenarios" at bounding box center [1114, 572] width 102 height 33
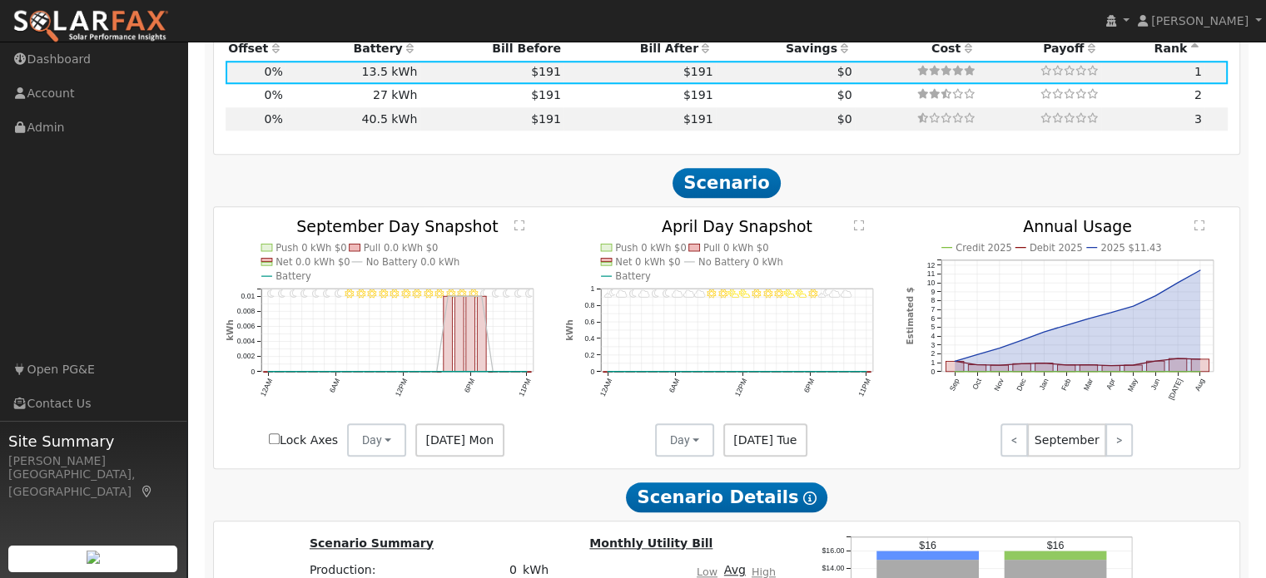
scroll to position [1555, 0]
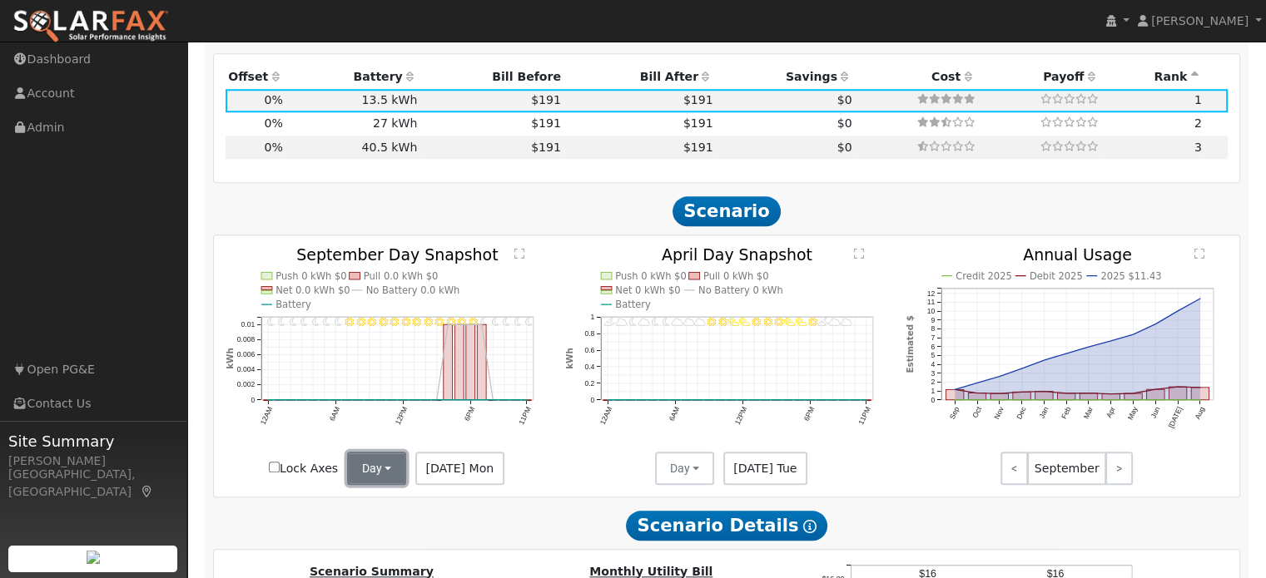
click at [379, 452] on button "Day" at bounding box center [377, 468] width 60 height 33
drag, startPoint x: 406, startPoint y: 500, endPoint x: 422, endPoint y: 494, distance: 16.8
click at [409, 517] on link "Month Average" at bounding box center [405, 528] width 116 height 23
click at [1117, 452] on link ">" at bounding box center [1118, 468] width 27 height 33
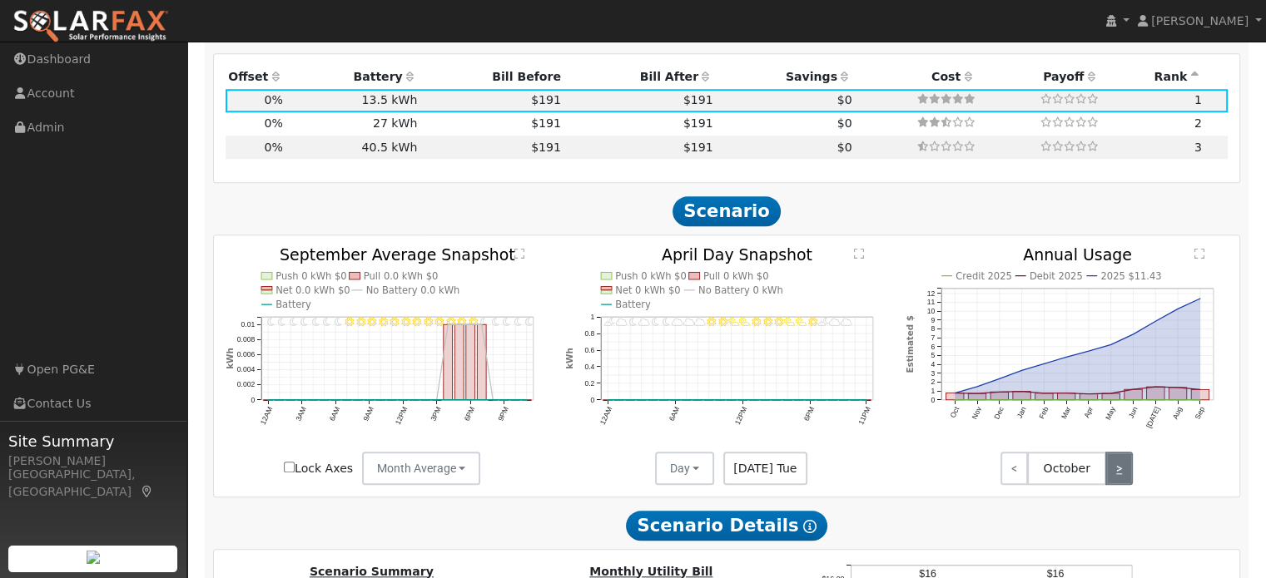
click at [1117, 452] on link ">" at bounding box center [1118, 468] width 27 height 33
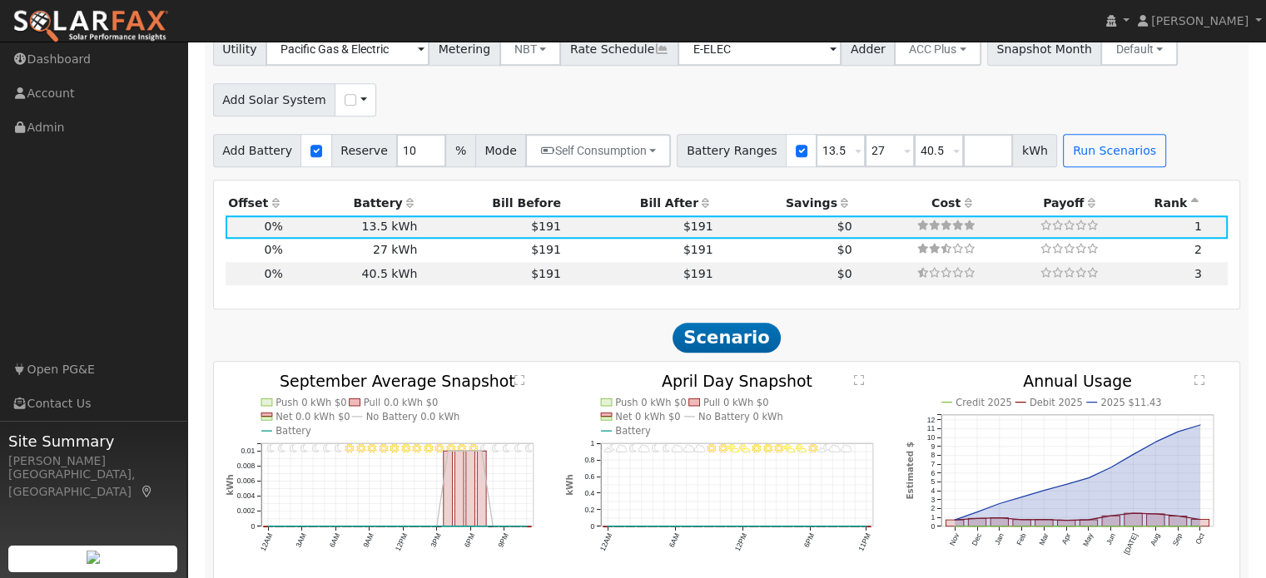
scroll to position [1389, 0]
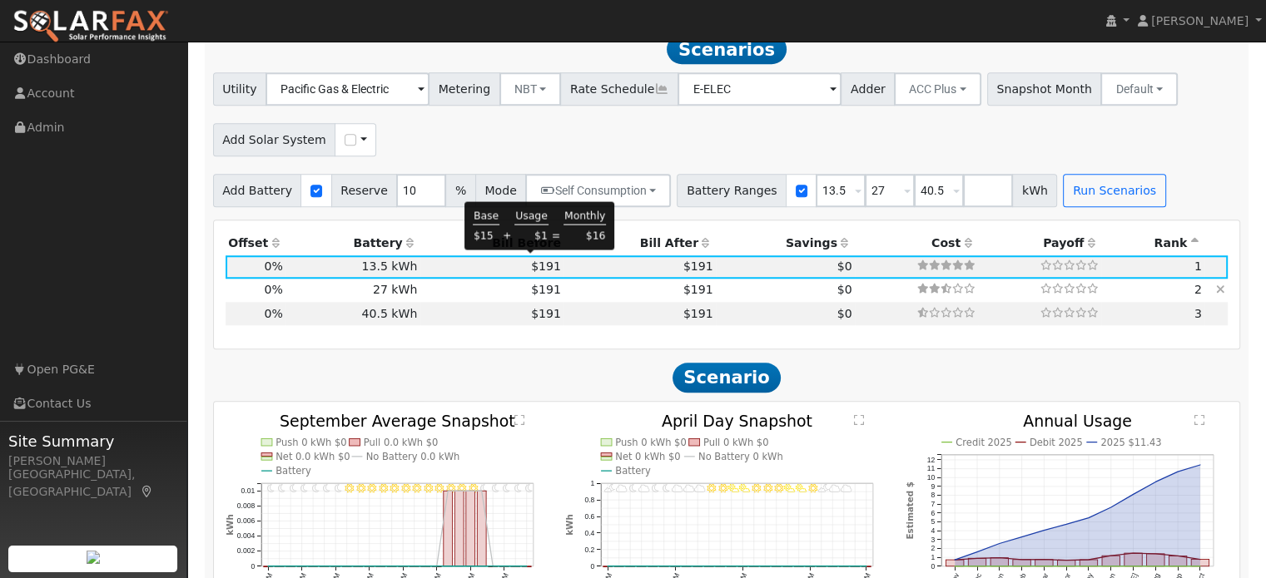
click at [531, 283] on span "$191" at bounding box center [546, 289] width 30 height 13
type input "$32,400"
type input "$9,720"
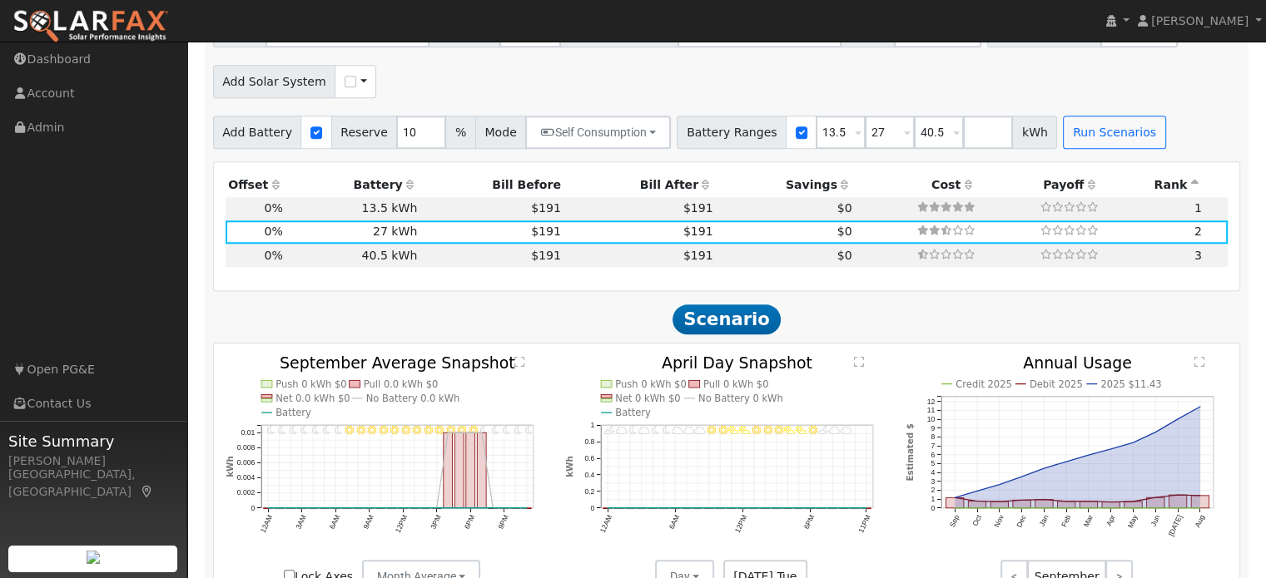
scroll to position [1555, 0]
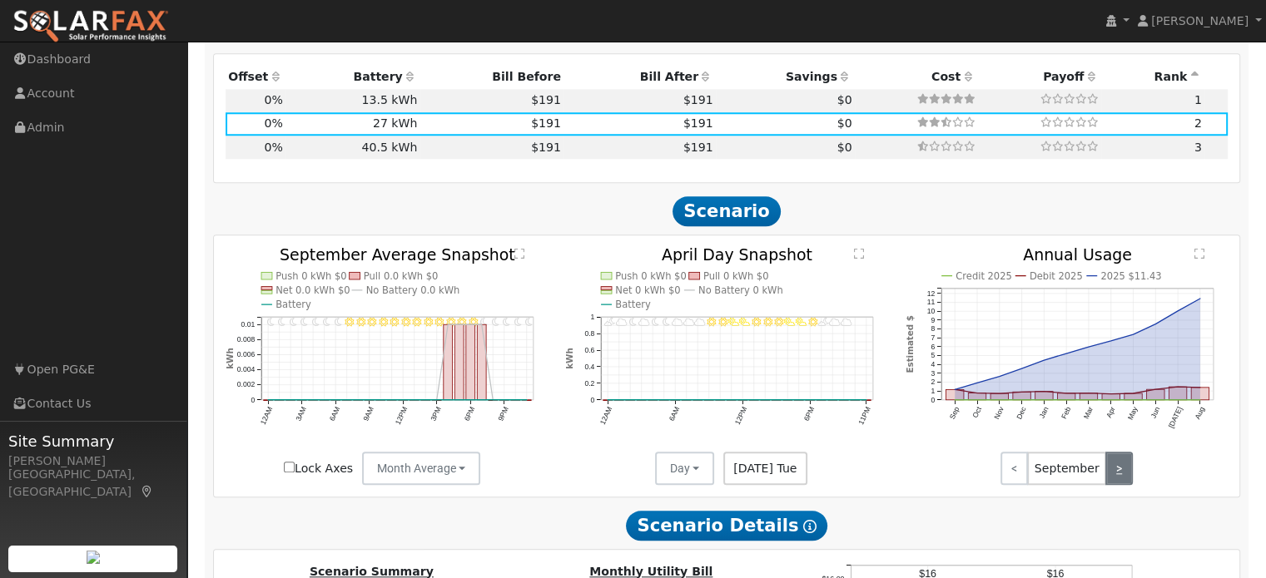
click at [1122, 452] on link ">" at bounding box center [1118, 468] width 27 height 33
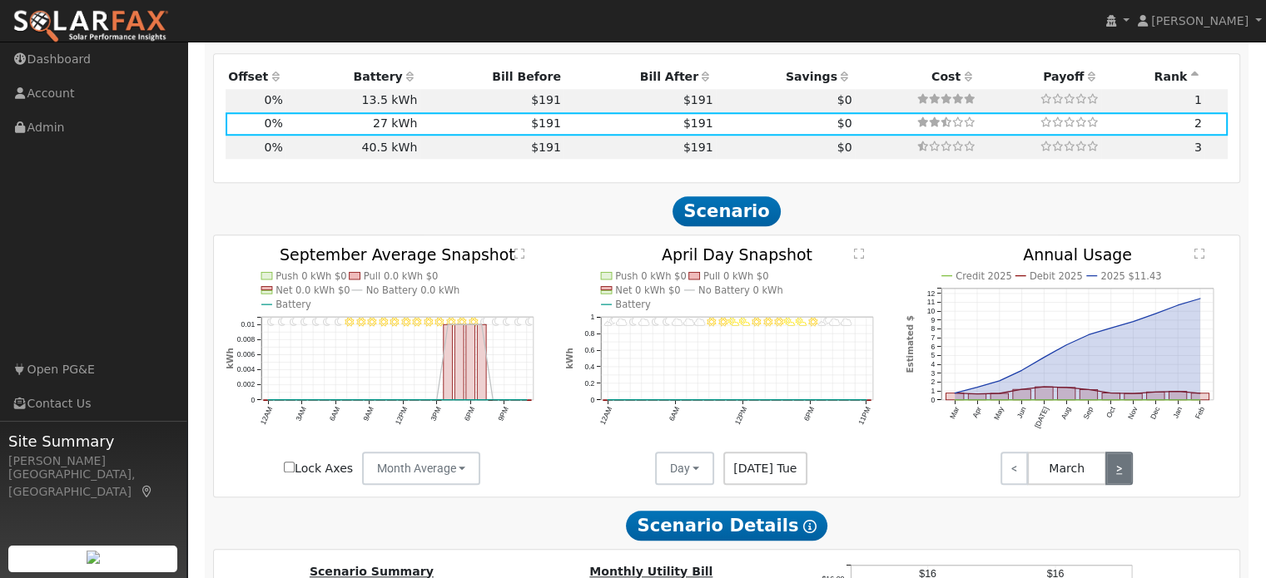
click at [1122, 452] on link ">" at bounding box center [1118, 468] width 27 height 33
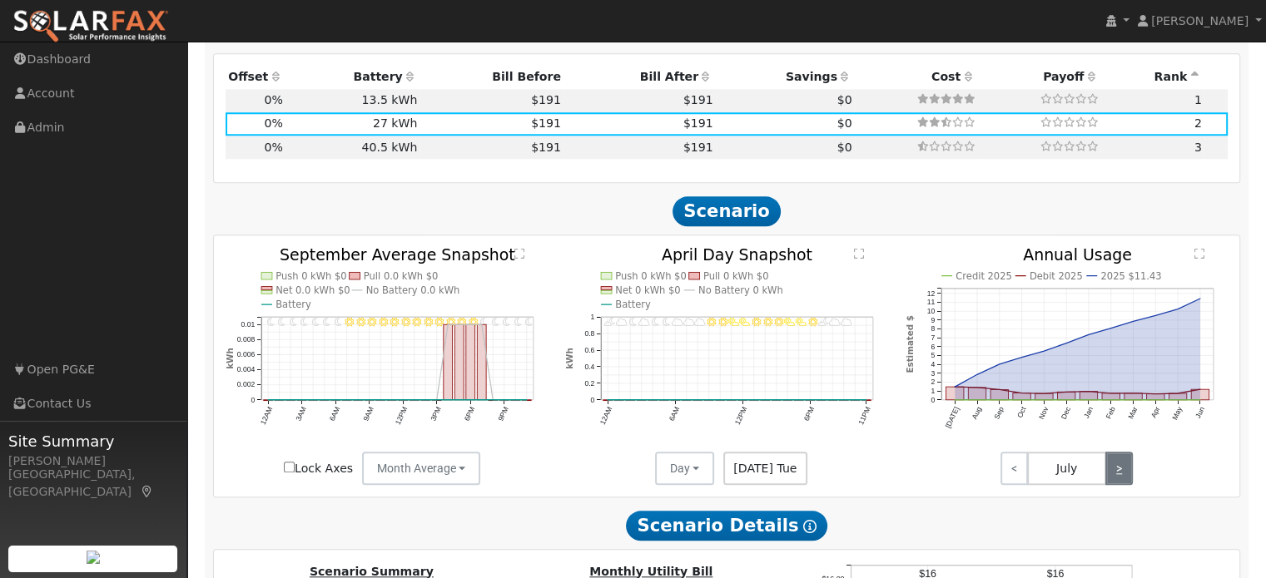
click at [1122, 452] on link ">" at bounding box center [1118, 468] width 27 height 33
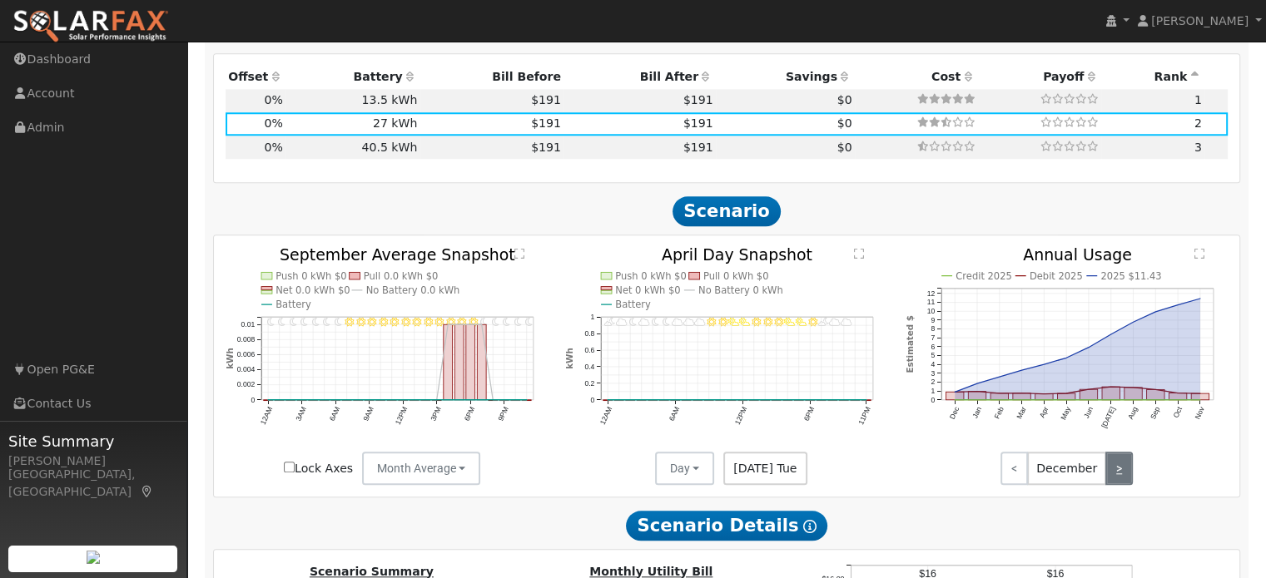
click at [1122, 452] on link ">" at bounding box center [1118, 468] width 27 height 33
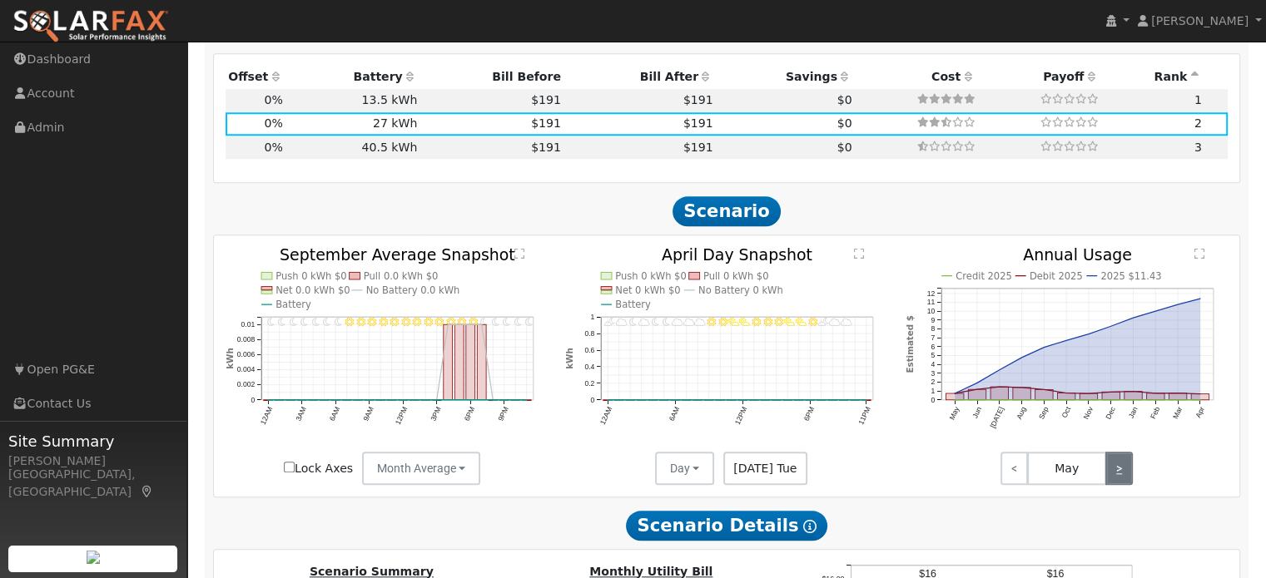
click at [1122, 452] on link ">" at bounding box center [1118, 468] width 27 height 33
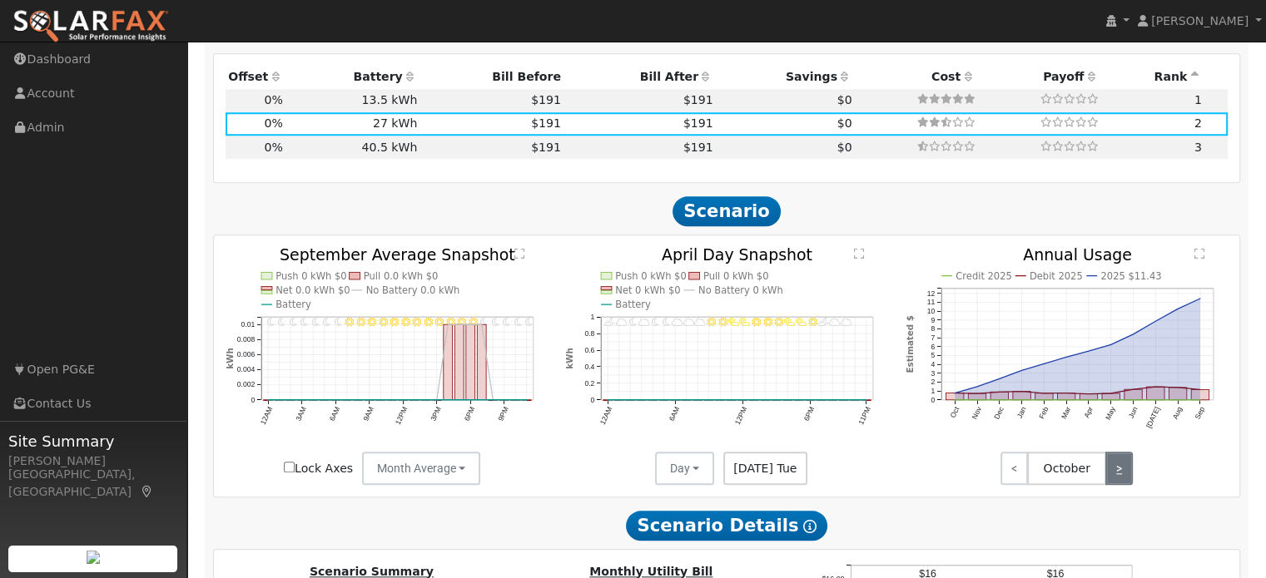
click at [1122, 452] on link ">" at bounding box center [1118, 468] width 27 height 33
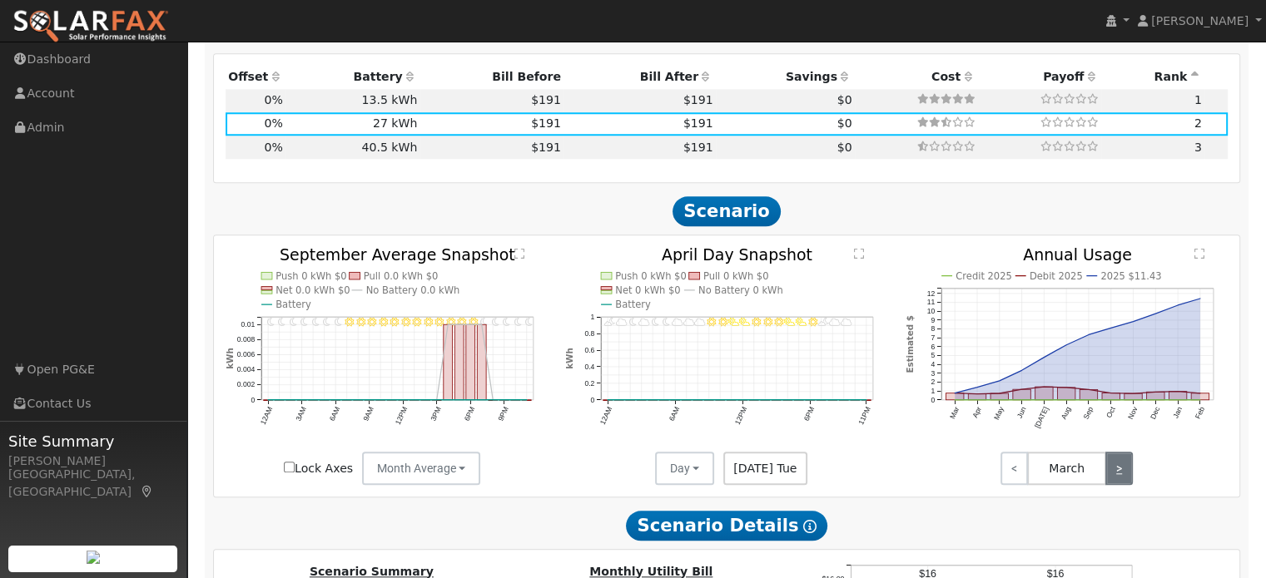
click at [1122, 452] on link ">" at bounding box center [1118, 468] width 27 height 33
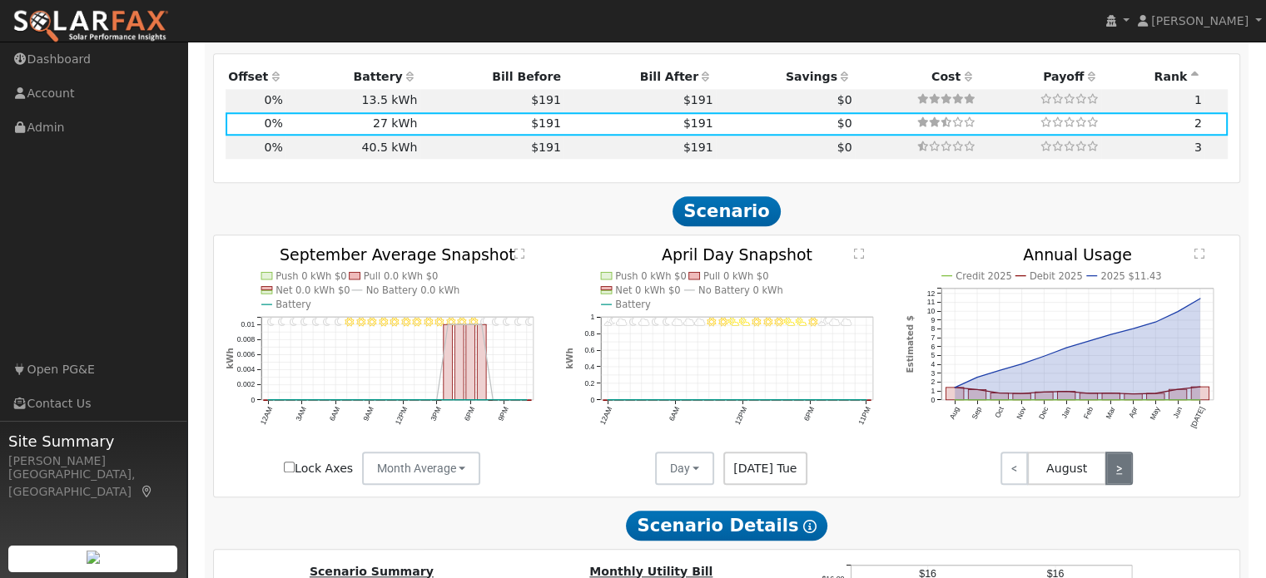
click at [1122, 452] on link ">" at bounding box center [1118, 468] width 27 height 33
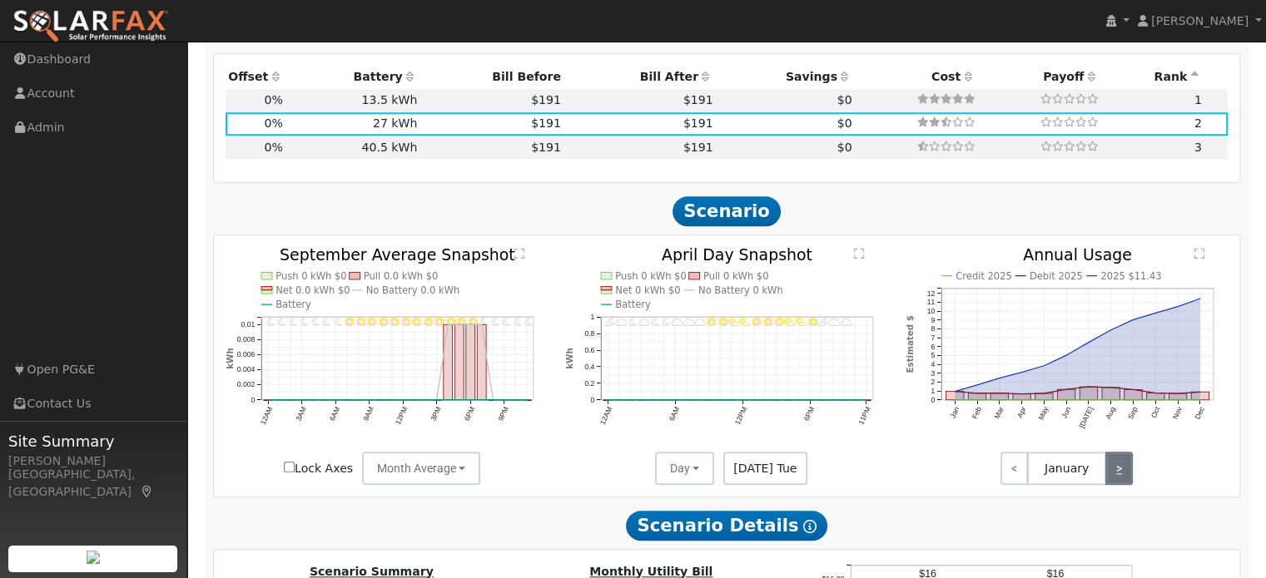
click at [1122, 452] on link ">" at bounding box center [1118, 468] width 27 height 33
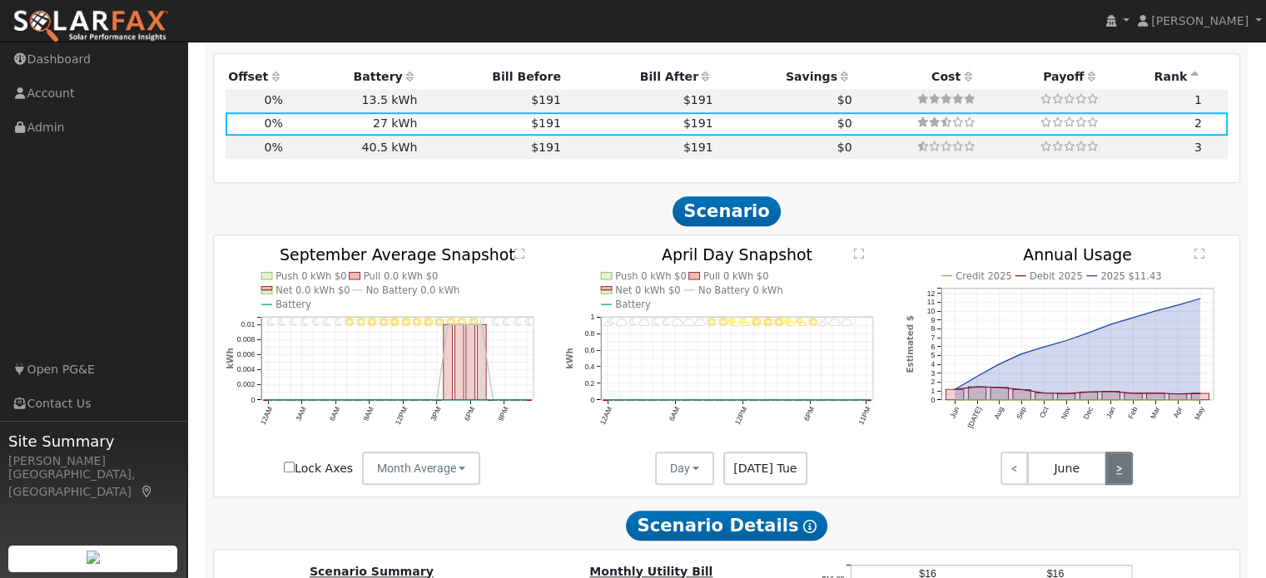
click at [1122, 452] on link ">" at bounding box center [1118, 468] width 27 height 33
